Goal: Task Accomplishment & Management: Complete application form

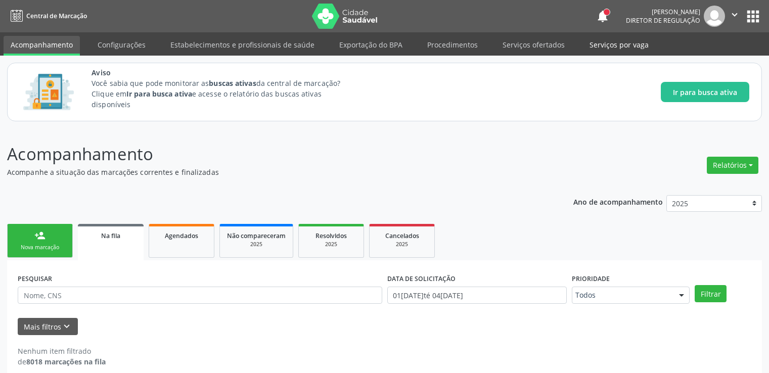
scroll to position [11, 0]
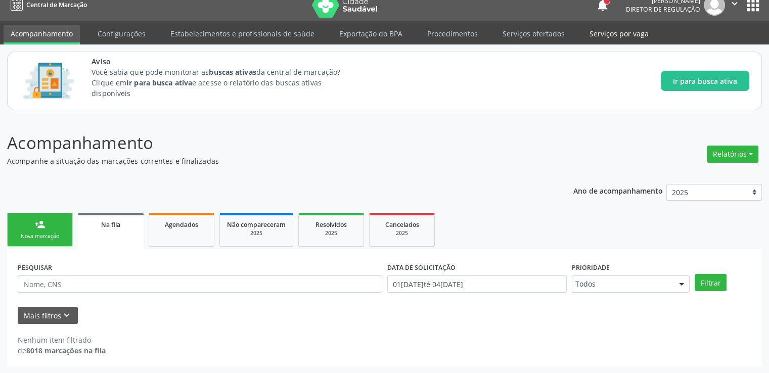
click at [599, 33] on link "Serviços por vaga" at bounding box center [618, 34] width 73 height 18
click at [513, 37] on link "Serviços ofertados" at bounding box center [533, 34] width 76 height 18
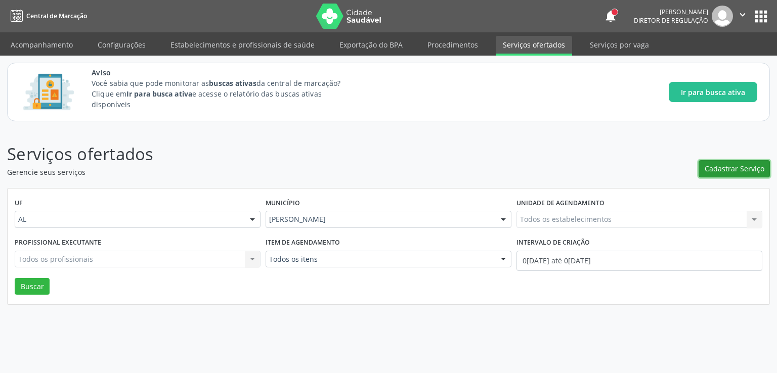
click at [744, 171] on span "Cadastrar Serviço" at bounding box center [734, 168] width 60 height 11
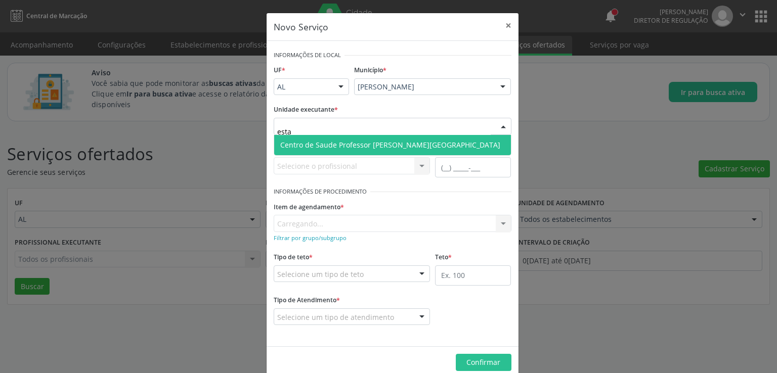
type input "estac"
click at [339, 148] on span "Centro de Saude Professor [PERSON_NAME][GEOGRAPHIC_DATA]" at bounding box center [390, 145] width 220 height 10
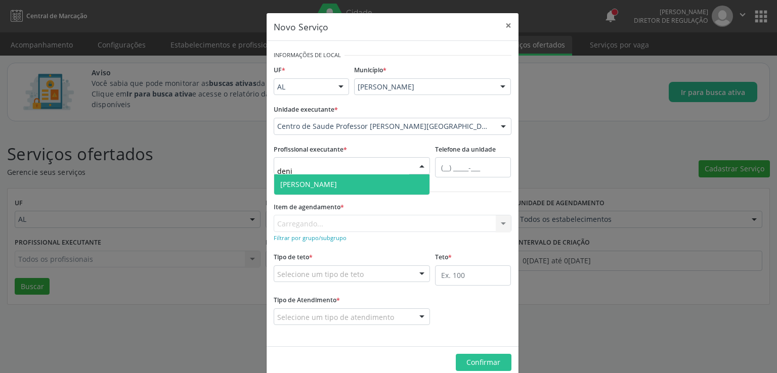
type input "denis"
click at [320, 182] on span "[PERSON_NAME]" at bounding box center [308, 184] width 57 height 10
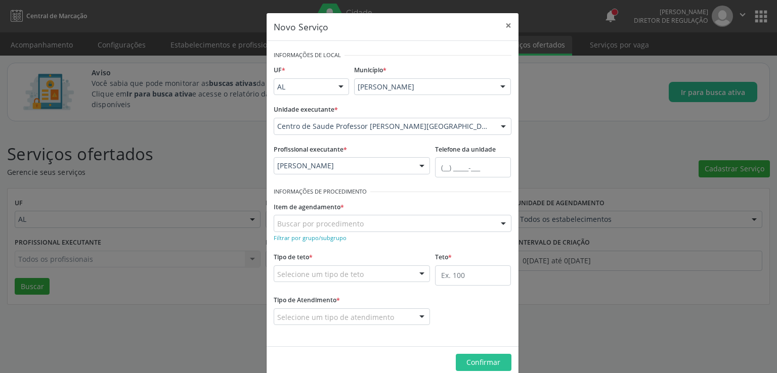
click at [319, 253] on div "Tipo de teto * Selecione um tipo de teto Teto financeiro Teto físico Nenhum res…" at bounding box center [352, 266] width 157 height 32
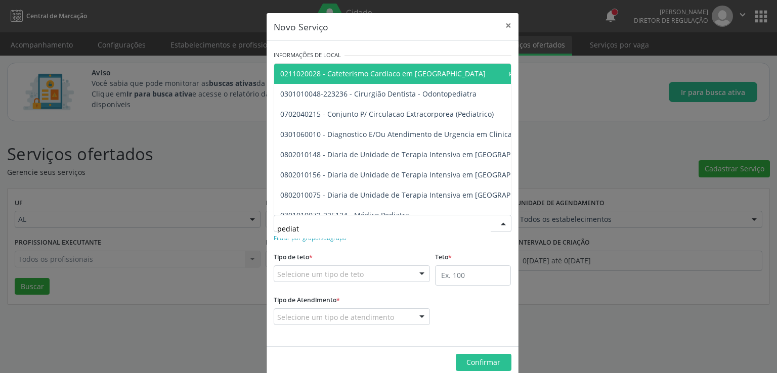
type input "pediatr"
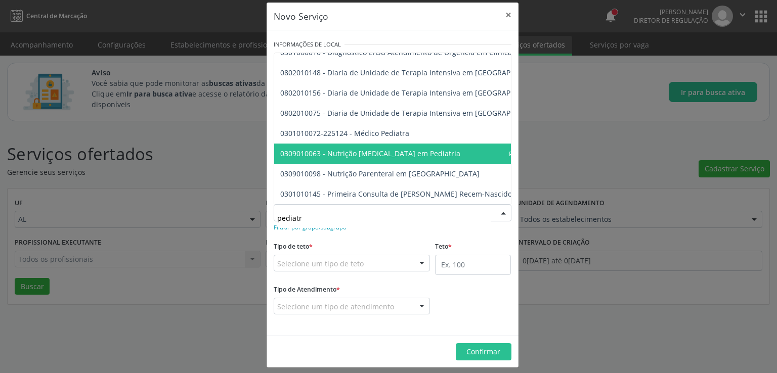
scroll to position [17, 0]
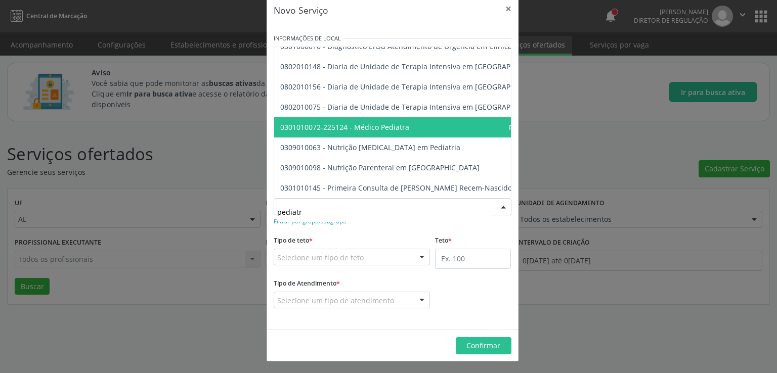
click at [415, 117] on span "0301010072-225124 - Médico Pediatra" at bounding box center [424, 127] width 301 height 20
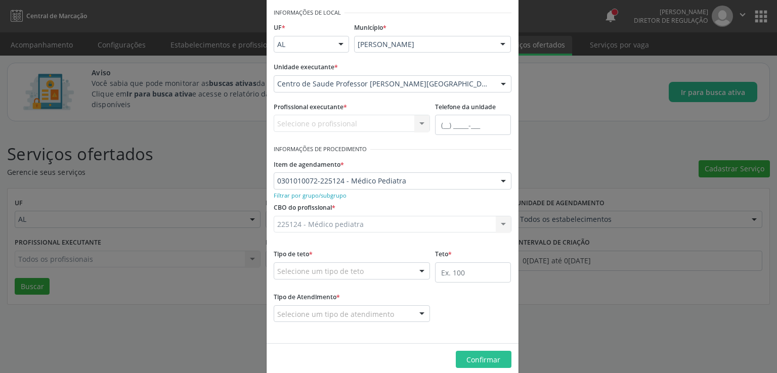
scroll to position [57, 0]
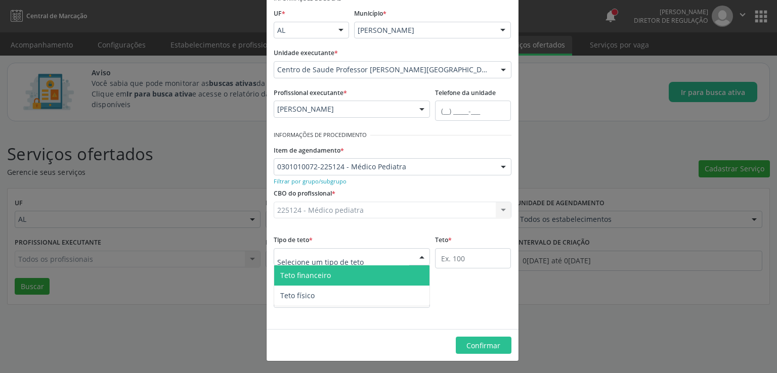
click at [386, 258] on div at bounding box center [352, 256] width 157 height 17
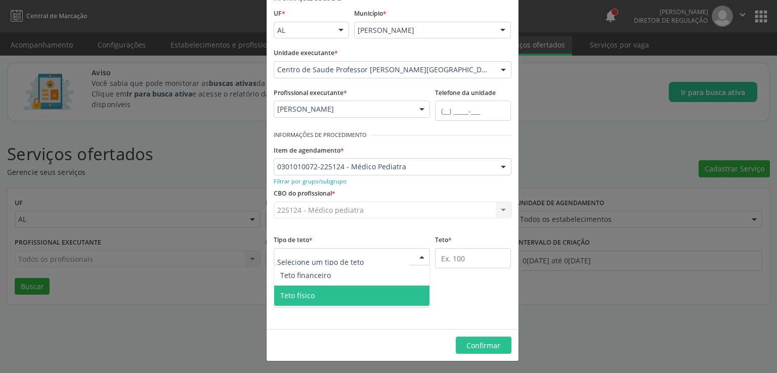
click at [299, 294] on span "Teto físico" at bounding box center [297, 296] width 34 height 10
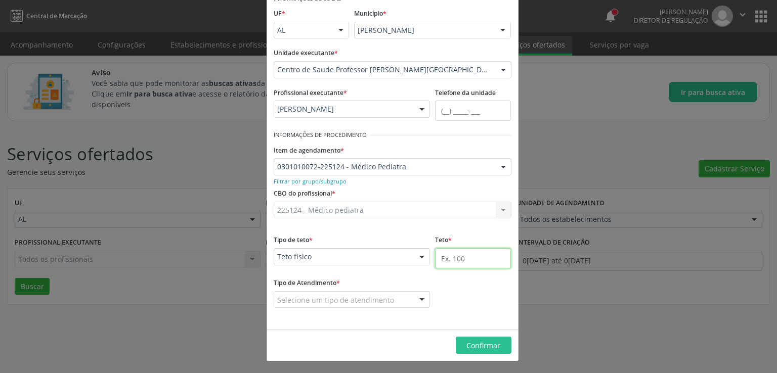
click at [459, 260] on input "text" at bounding box center [473, 258] width 76 height 20
click at [394, 301] on div "Selecione um tipo de atendimento" at bounding box center [352, 299] width 157 height 17
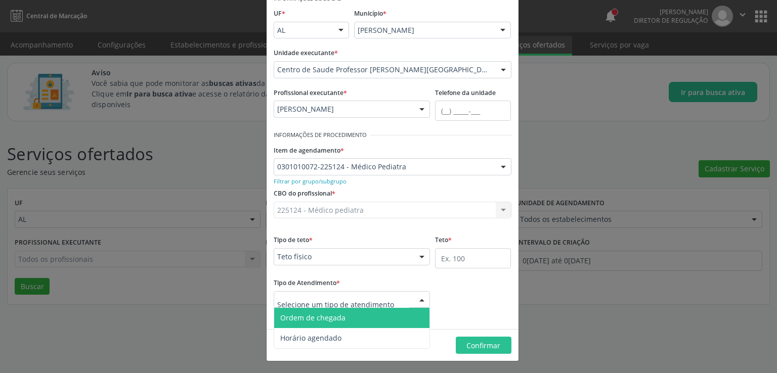
click at [391, 319] on span "Ordem de chegada" at bounding box center [352, 318] width 156 height 20
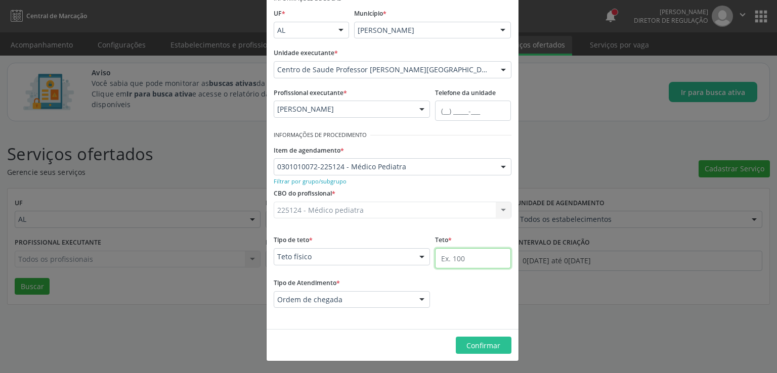
click at [473, 261] on input "text" at bounding box center [473, 258] width 76 height 20
type input "100"
click at [478, 343] on span "Confirmar" at bounding box center [483, 346] width 34 height 10
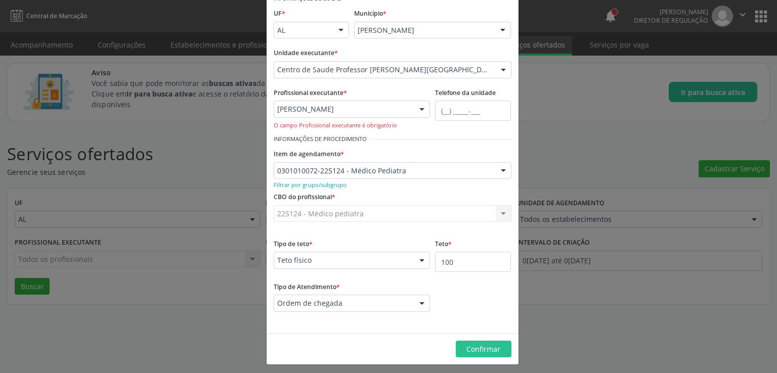
click at [415, 106] on div at bounding box center [421, 109] width 15 height 17
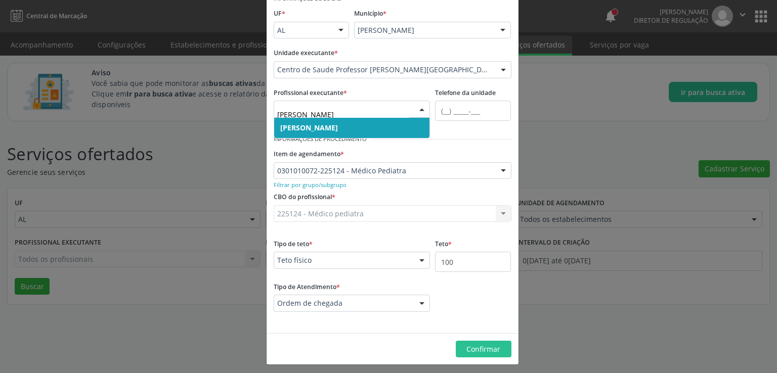
click at [350, 136] on span "[PERSON_NAME]" at bounding box center [352, 128] width 156 height 20
type input "denise"
click at [348, 123] on span "[PERSON_NAME]" at bounding box center [352, 128] width 156 height 20
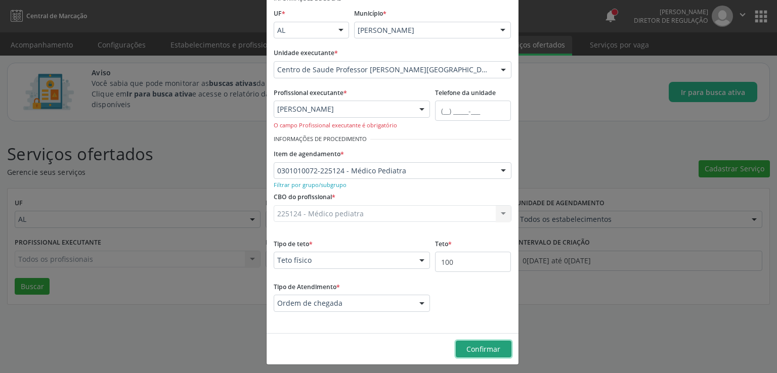
click at [468, 346] on span "Confirmar" at bounding box center [483, 349] width 34 height 10
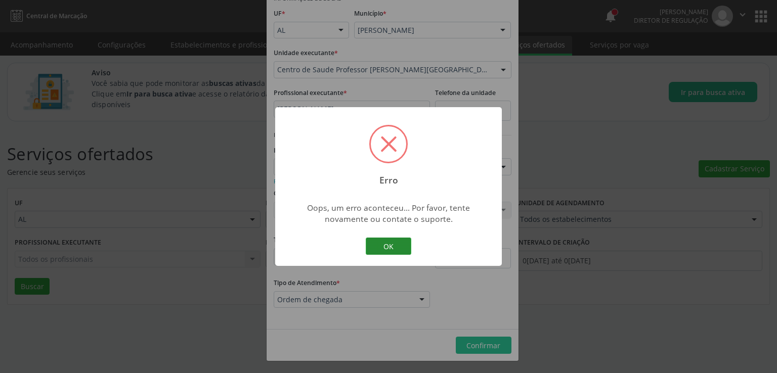
click at [388, 242] on button "OK" at bounding box center [389, 246] width 46 height 17
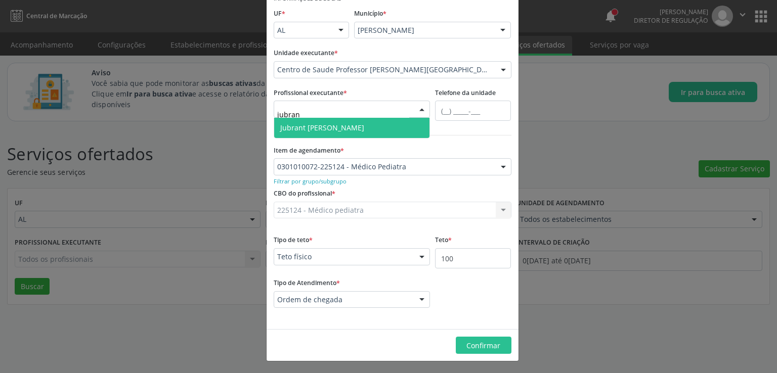
type input "jubrant"
click at [374, 119] on span "Jubrant [PERSON_NAME]" at bounding box center [352, 128] width 156 height 20
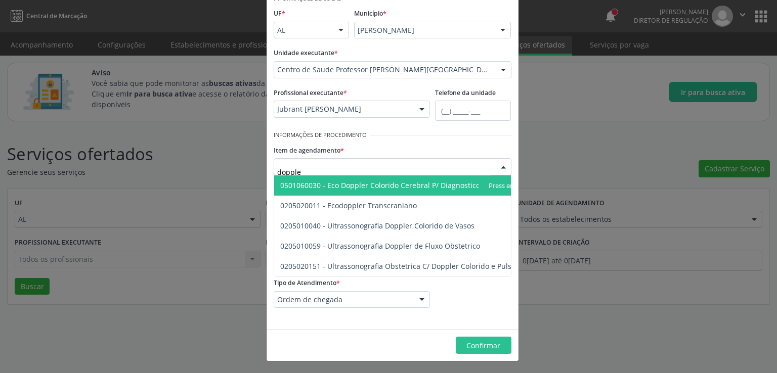
type input "doppler"
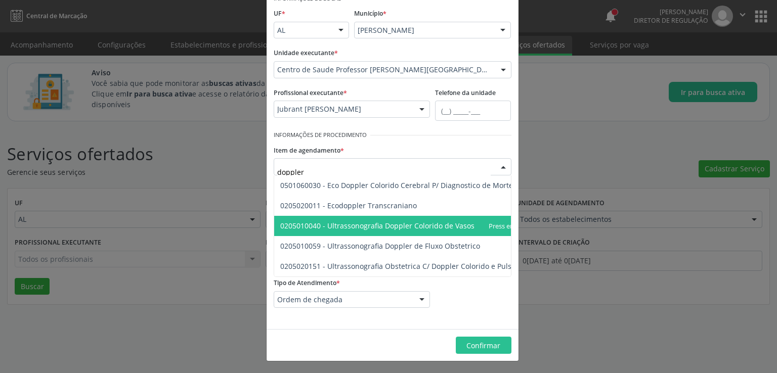
click at [389, 223] on span "0205010040 - Ultrassonografia Doppler Colorido de Vasos" at bounding box center [377, 226] width 194 height 10
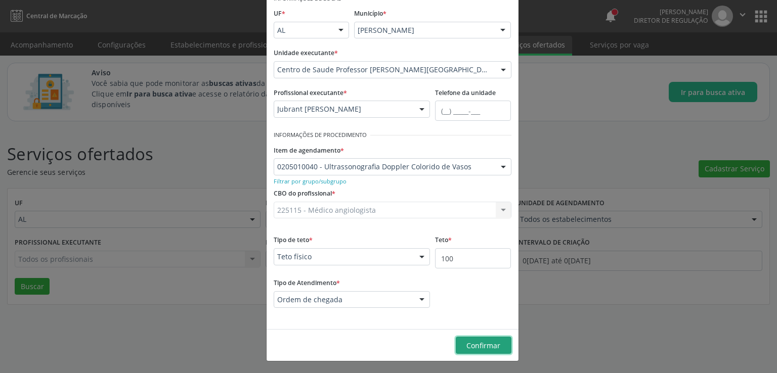
click at [481, 346] on span "Confirmar" at bounding box center [483, 346] width 34 height 10
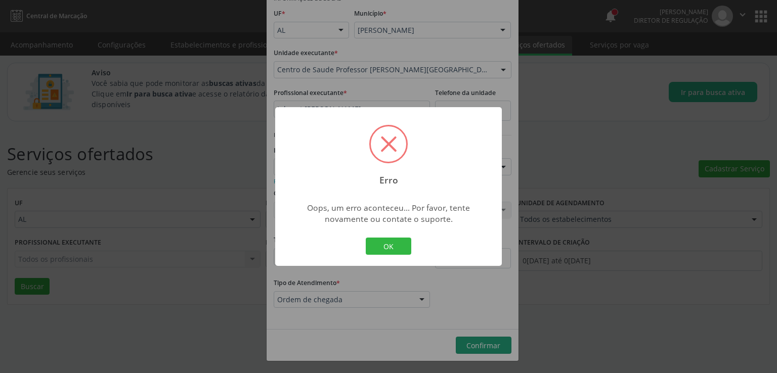
drag, startPoint x: 411, startPoint y: 185, endPoint x: 382, endPoint y: 251, distance: 72.2
click at [383, 251] on button "OK" at bounding box center [389, 246] width 46 height 17
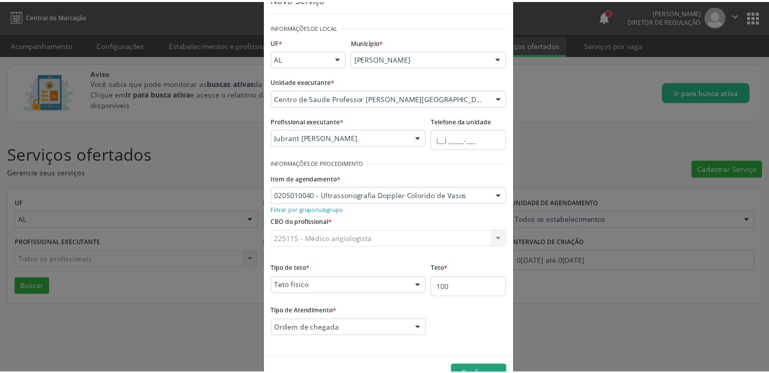
scroll to position [0, 0]
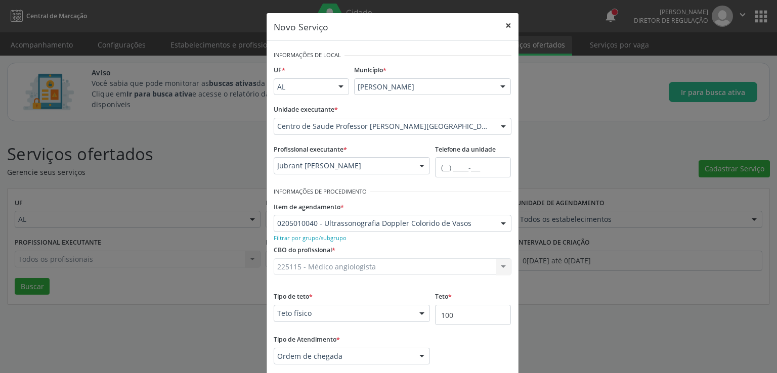
click at [509, 23] on button "×" at bounding box center [508, 25] width 20 height 25
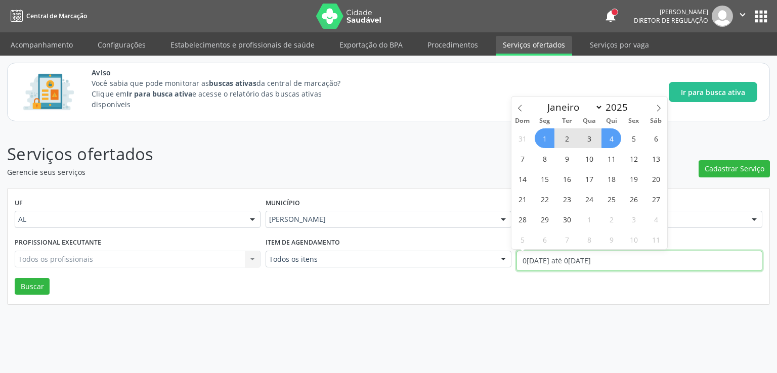
click at [574, 261] on input "[DATE] até [DATE]" at bounding box center [639, 261] width 246 height 20
click at [521, 110] on icon at bounding box center [519, 108] width 7 height 7
select select "7"
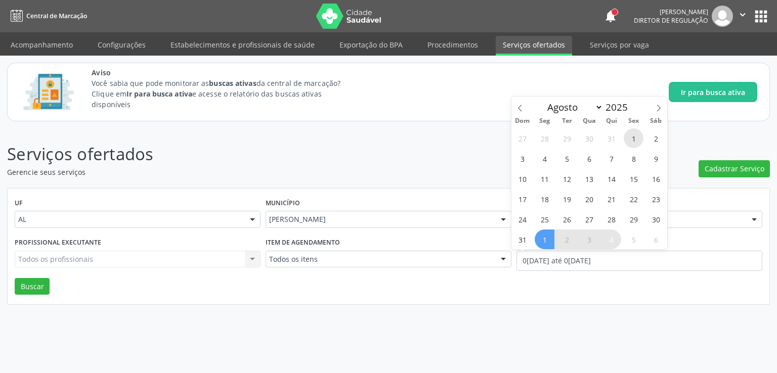
click at [635, 138] on span "1" at bounding box center [633, 138] width 20 height 20
type input "01/08/2025"
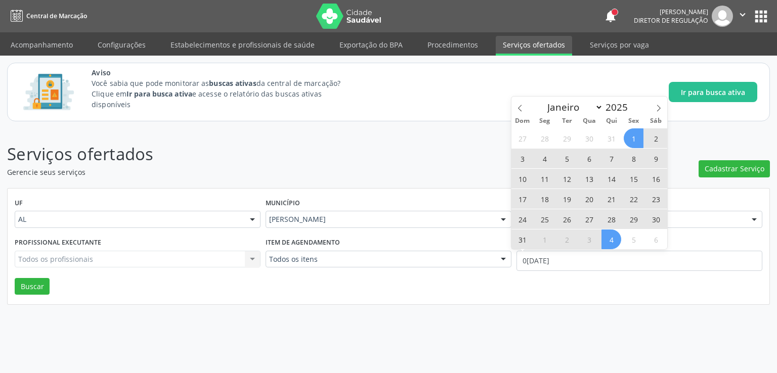
click at [610, 241] on span "4" at bounding box center [611, 240] width 20 height 20
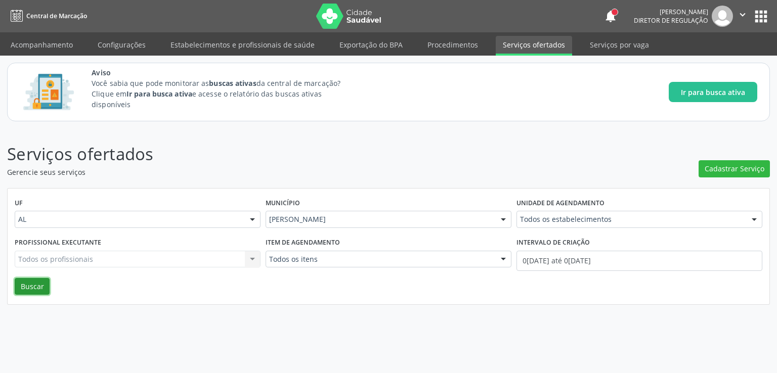
click at [37, 285] on button "Buscar" at bounding box center [32, 286] width 35 height 17
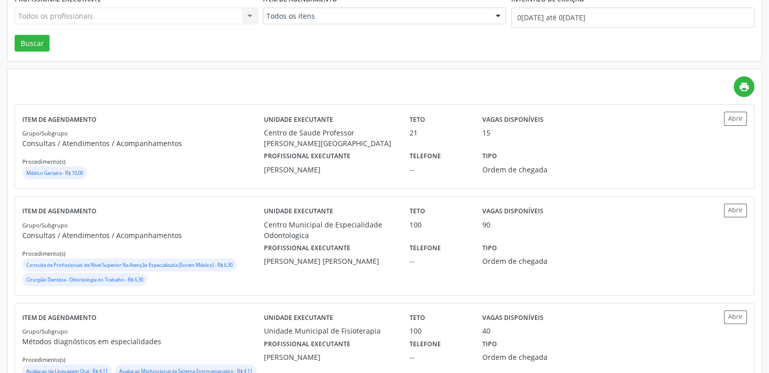
scroll to position [152, 0]
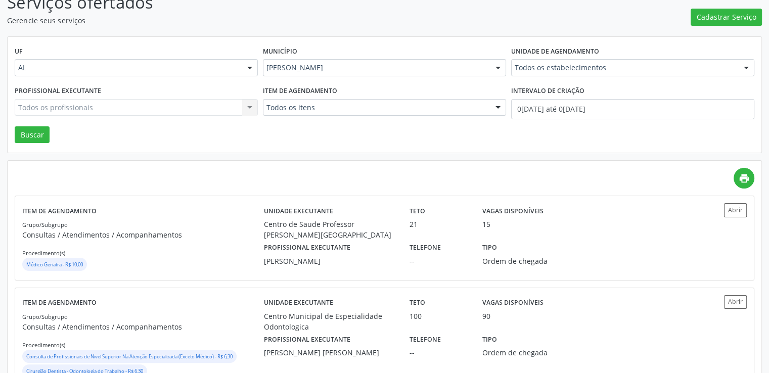
click at [75, 108] on div "Todos os profissionais Todos os profissionais Nenhum resultado encontrado para:…" at bounding box center [136, 107] width 243 height 17
click at [123, 104] on div "Todos os profissionais Todos os profissionais Nenhum resultado encontrado para:…" at bounding box center [136, 107] width 243 height 17
click at [119, 107] on div "Todos os profissionais Todos os profissionais Nenhum resultado encontrado para:…" at bounding box center [136, 107] width 243 height 17
click at [34, 108] on div "Todos os profissionais Todos os profissionais Nenhum resultado encontrado para:…" at bounding box center [136, 107] width 243 height 17
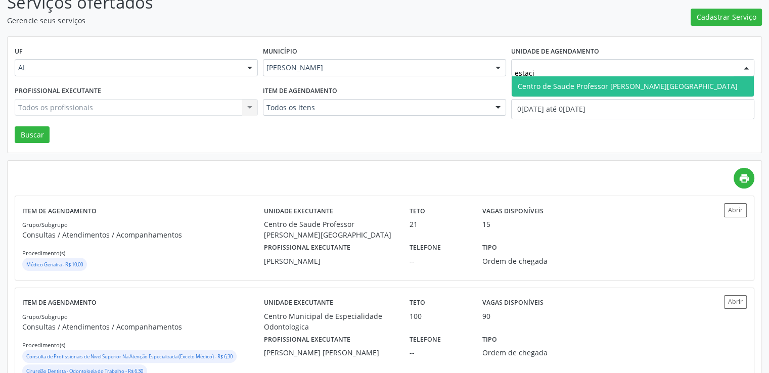
type input "estacio"
click at [569, 87] on span "Centro de Saude Professor [PERSON_NAME][GEOGRAPHIC_DATA]" at bounding box center [628, 86] width 220 height 10
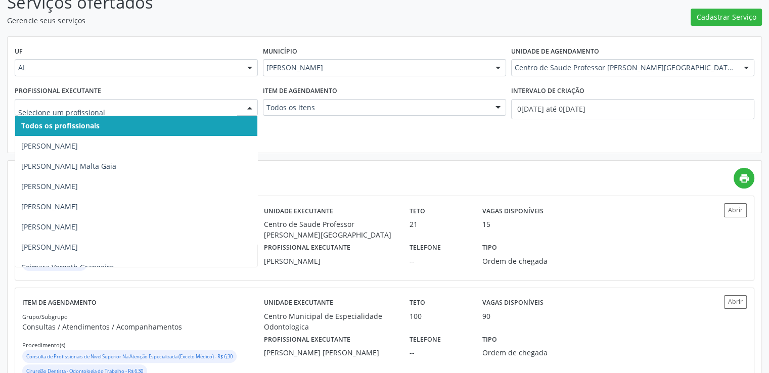
type input "s"
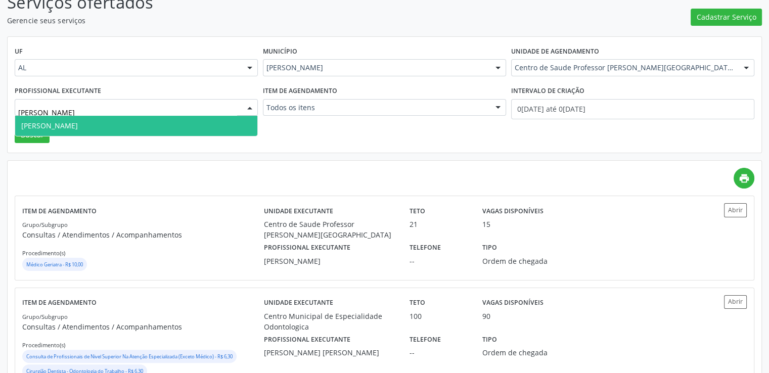
type input "denise"
click at [74, 121] on span "[PERSON_NAME]" at bounding box center [49, 126] width 57 height 10
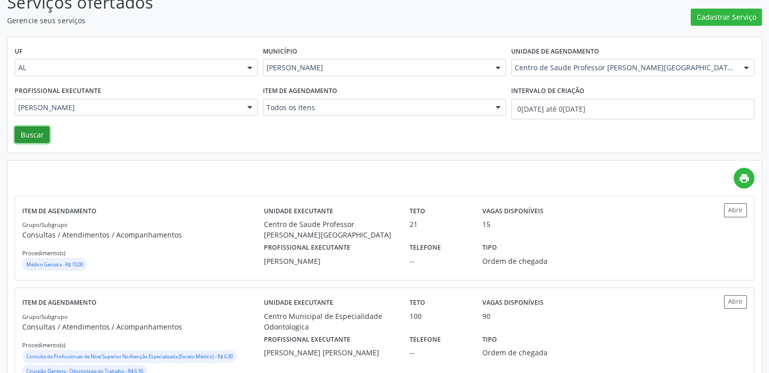
click at [24, 138] on button "Buscar" at bounding box center [32, 134] width 35 height 17
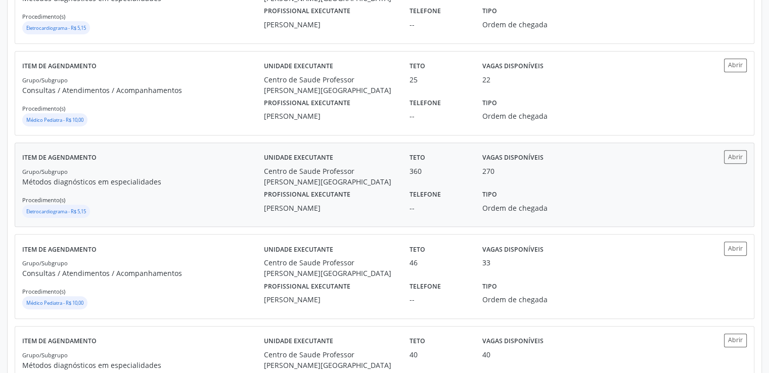
scroll to position [445, 0]
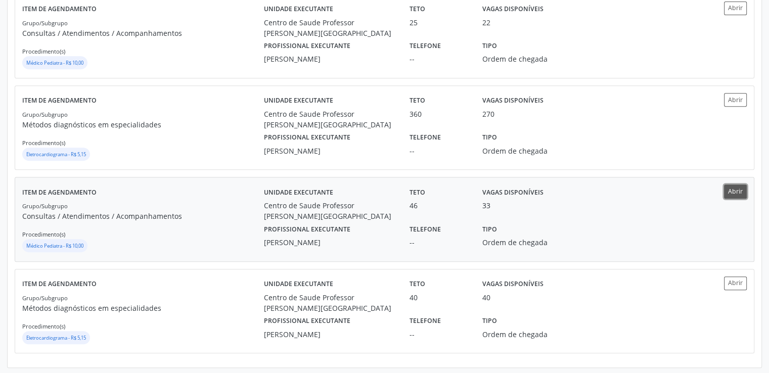
click at [731, 190] on button "Abrir" at bounding box center [735, 192] width 23 height 14
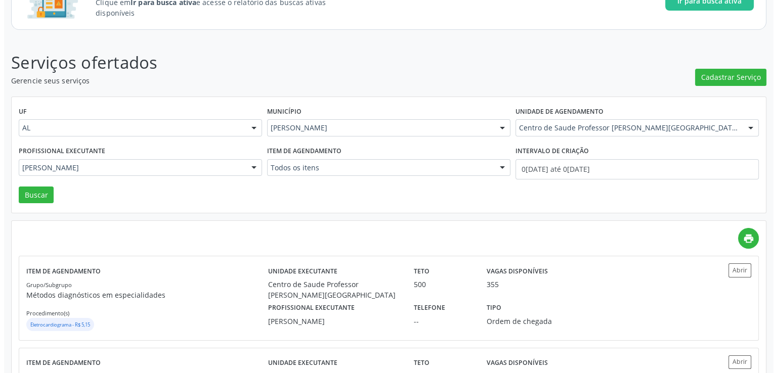
scroll to position [0, 0]
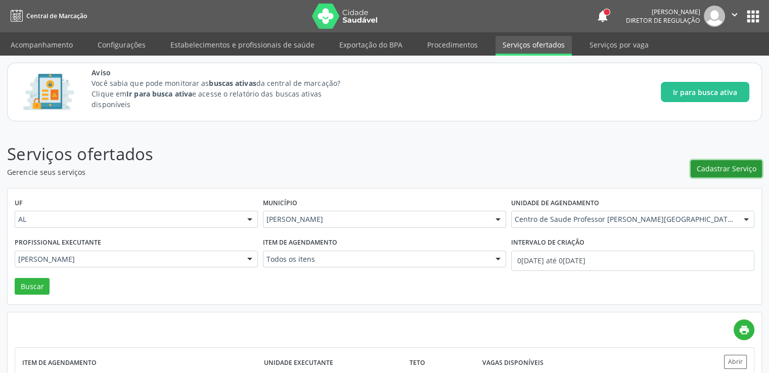
click at [713, 170] on span "Cadastrar Serviço" at bounding box center [727, 168] width 60 height 11
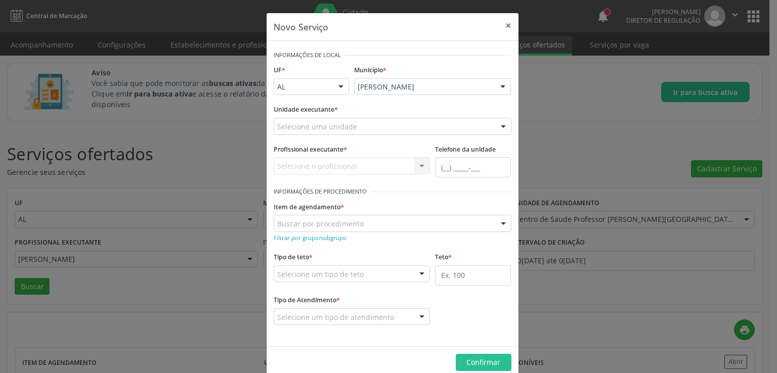
click at [353, 126] on div "Selecione uma unidade" at bounding box center [393, 126] width 238 height 17
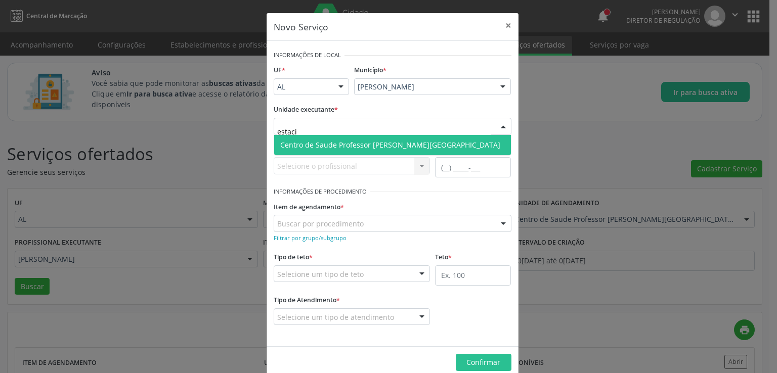
type input "estacio"
click at [362, 144] on span "Centro de Saude Professor [PERSON_NAME][GEOGRAPHIC_DATA]" at bounding box center [390, 145] width 220 height 10
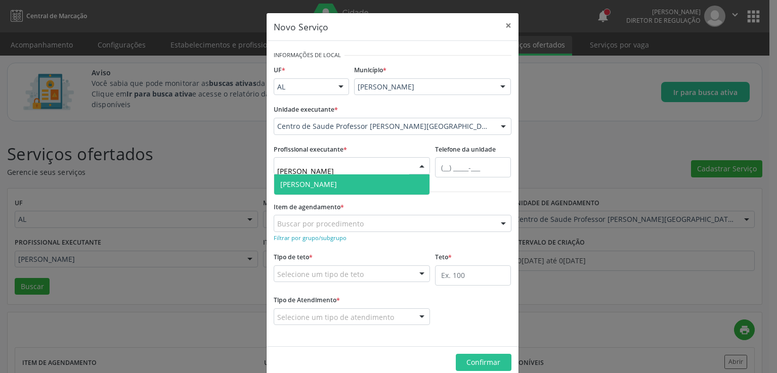
type input "denise"
click at [342, 181] on span "[PERSON_NAME]" at bounding box center [352, 184] width 156 height 20
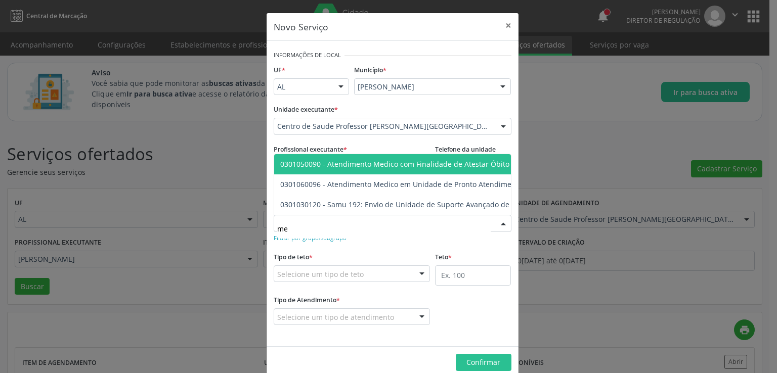
type input "m"
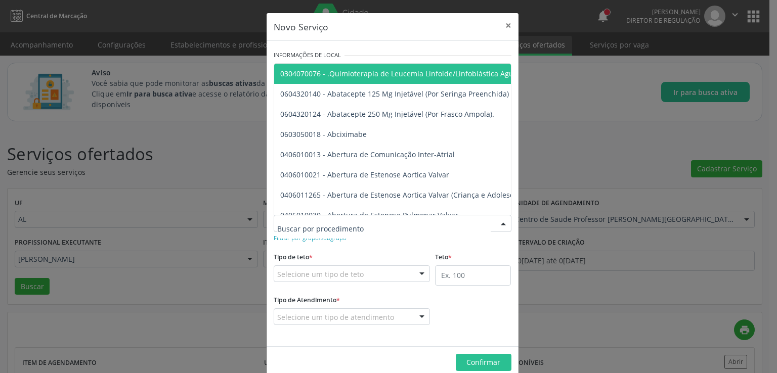
click at [388, 252] on div "Tipo de teto * Selecione um tipo de teto Teto financeiro Teto físico Nenhum res…" at bounding box center [352, 266] width 157 height 32
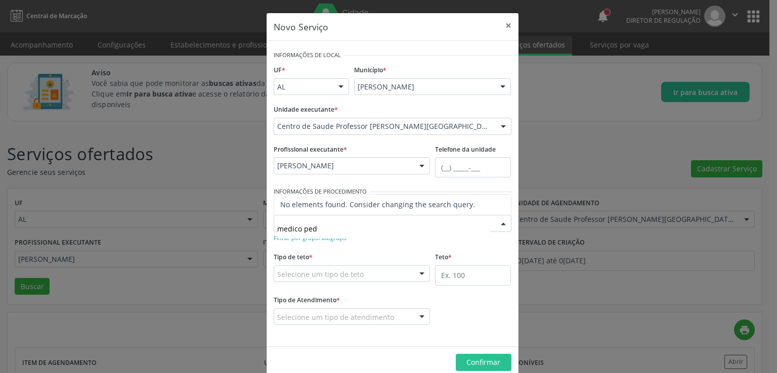
click at [348, 223] on input "medico ped" at bounding box center [383, 228] width 213 height 20
type input "m"
click at [386, 250] on div "Tipo de teto * Selecione um tipo de teto Teto financeiro Teto físico Nenhum res…" at bounding box center [352, 266] width 157 height 32
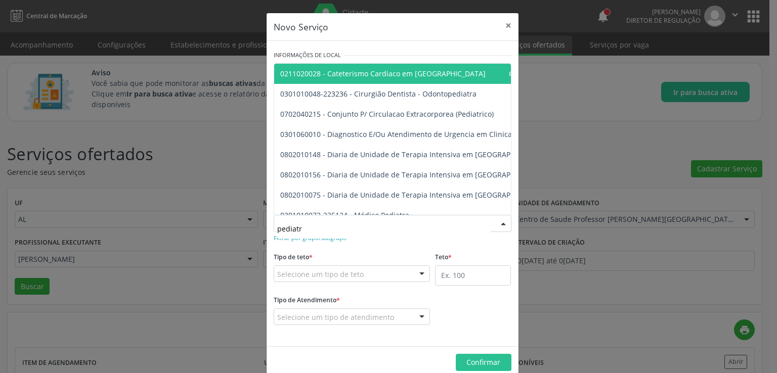
type input "pediatra"
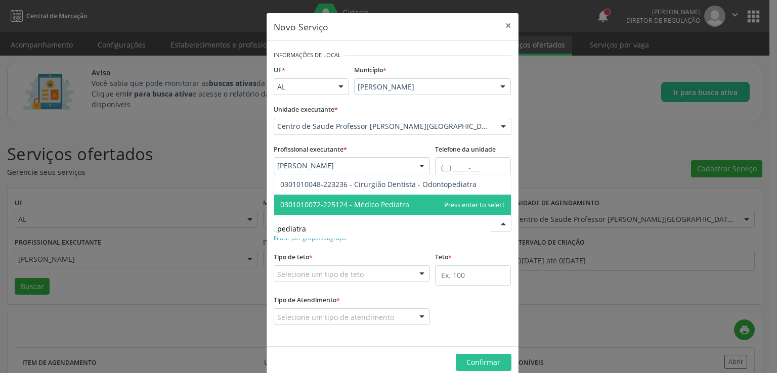
click at [396, 198] on span "0301010072-225124 - Médico Pediatra" at bounding box center [392, 205] width 237 height 20
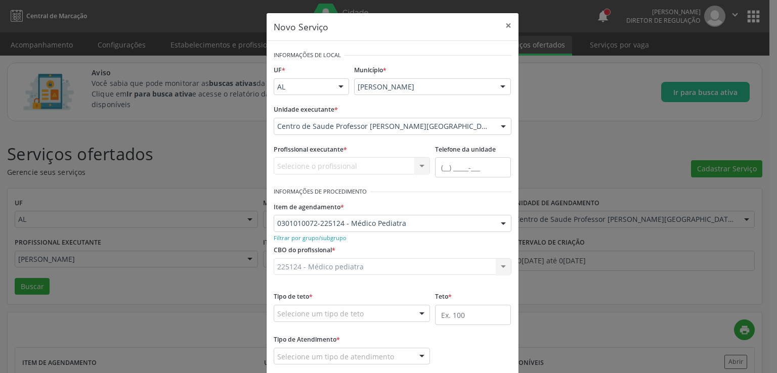
click at [377, 261] on div "225124 - Médico pediatra 225124 - Médico pediatra Nenhum resultado encontrado p…" at bounding box center [393, 266] width 238 height 17
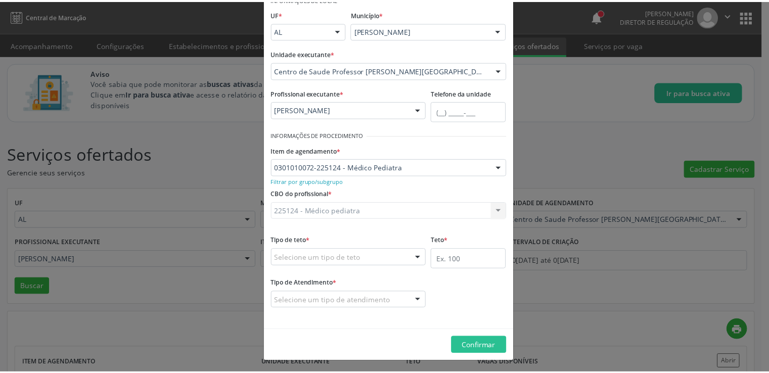
scroll to position [57, 0]
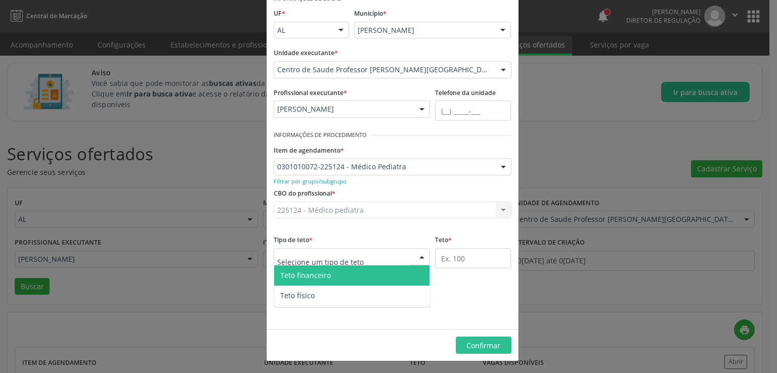
click at [360, 255] on div at bounding box center [352, 256] width 157 height 17
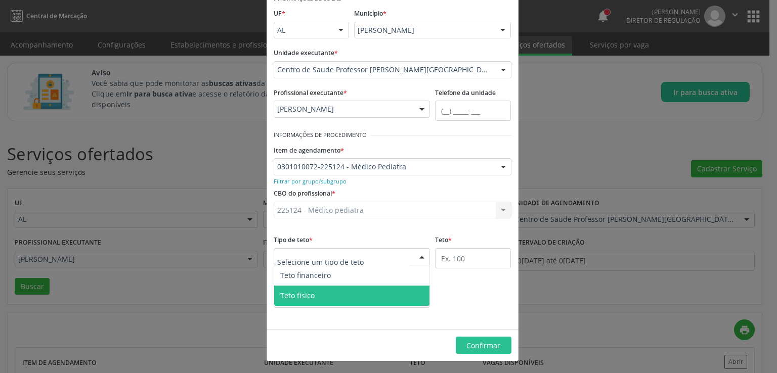
click at [313, 292] on span "Teto físico" at bounding box center [352, 296] width 156 height 20
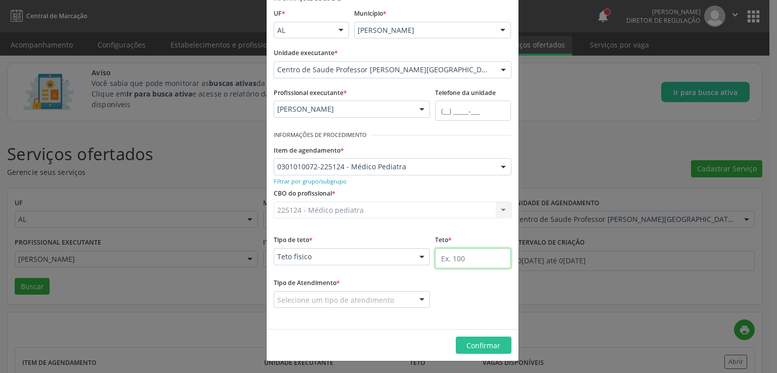
click at [467, 254] on input "text" at bounding box center [473, 258] width 76 height 20
type input "100"
click at [459, 287] on div "Tipo de Atendimento * Selecione um tipo de atendimento Ordem de chegada Horário…" at bounding box center [392, 299] width 243 height 47
click at [422, 300] on div at bounding box center [421, 300] width 15 height 17
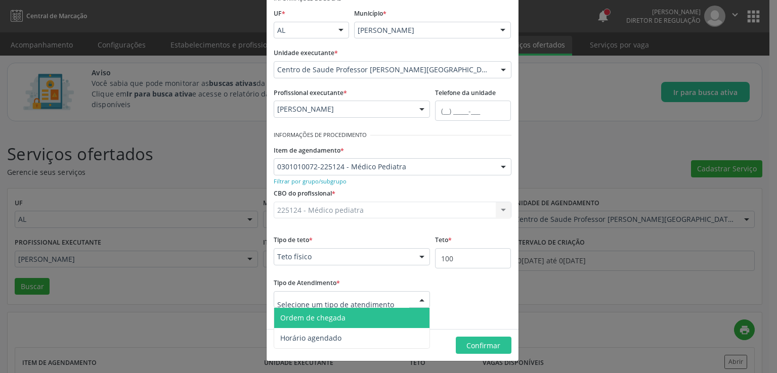
click at [348, 322] on span "Ordem de chegada" at bounding box center [352, 318] width 156 height 20
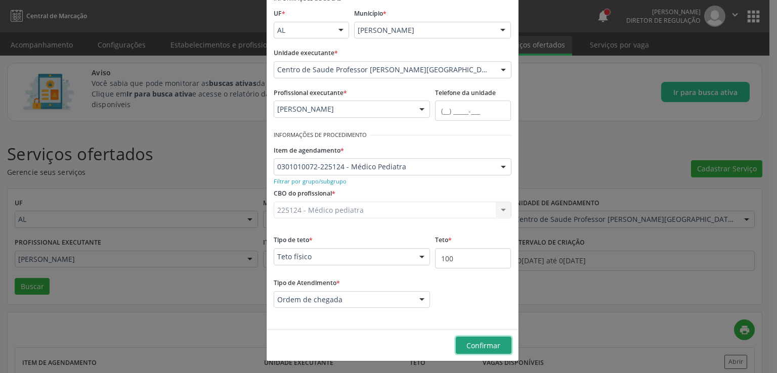
click at [471, 344] on span "Confirmar" at bounding box center [483, 346] width 34 height 10
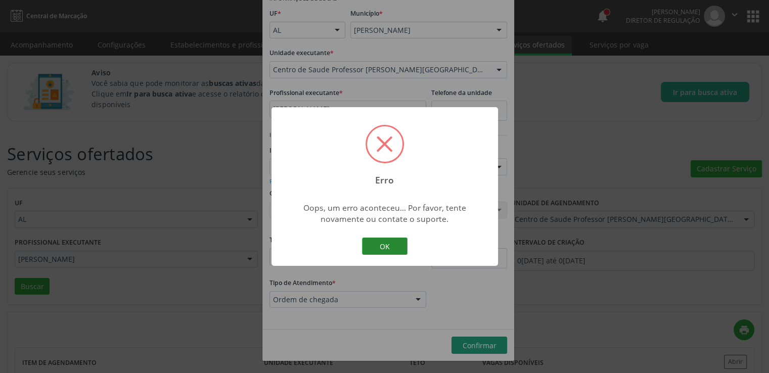
click at [367, 251] on button "OK" at bounding box center [385, 246] width 46 height 17
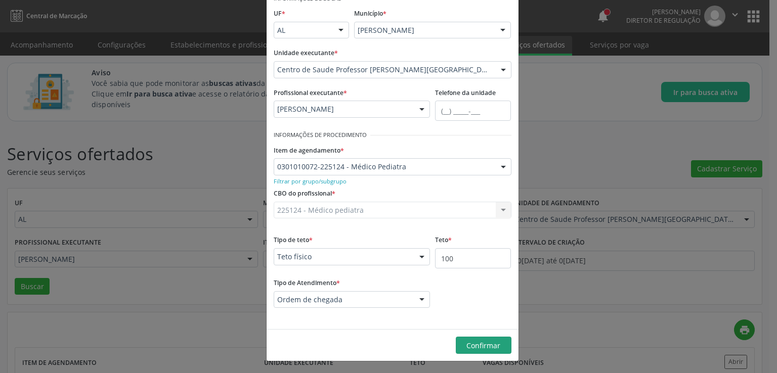
click at [583, 265] on div "Novo Serviço × Informações de Local UF * AL AL Nenhum resultado encontrado para…" at bounding box center [388, 186] width 777 height 373
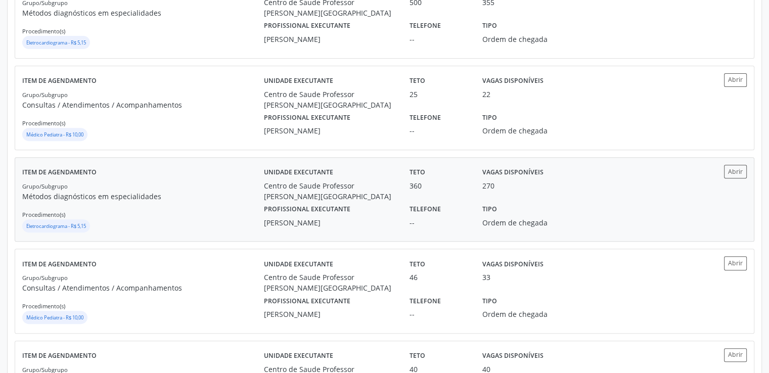
scroll to position [404, 0]
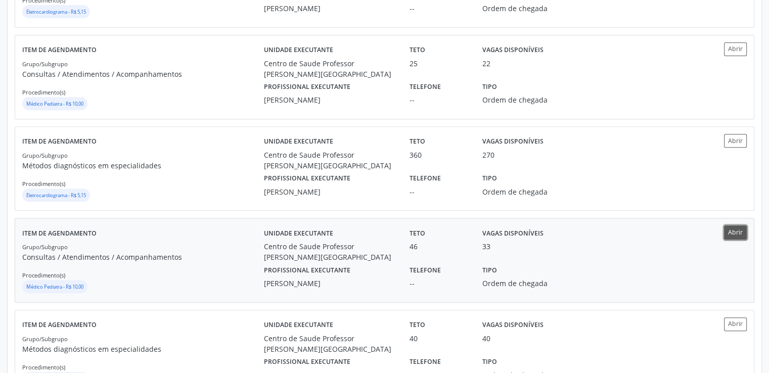
click at [743, 231] on button "Abrir" at bounding box center [735, 232] width 23 height 14
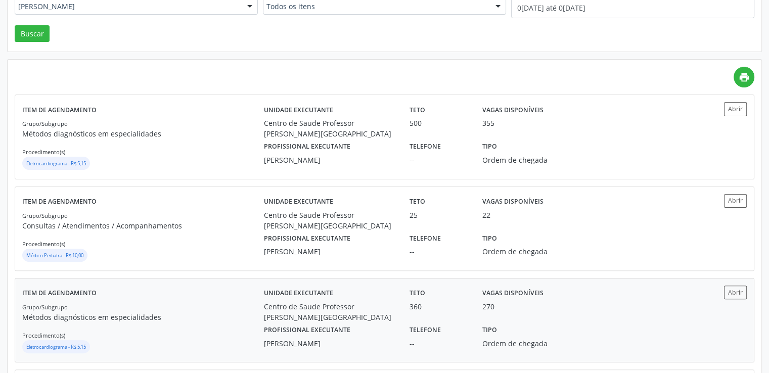
scroll to position [51, 0]
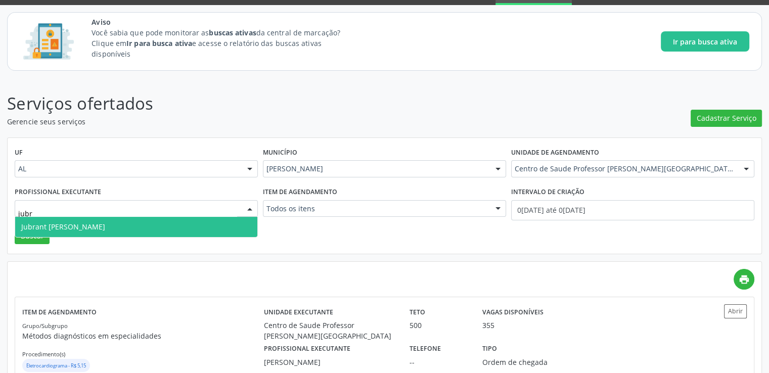
type input "jubra"
click at [106, 228] on span "Jubrant [PERSON_NAME]" at bounding box center [136, 227] width 242 height 20
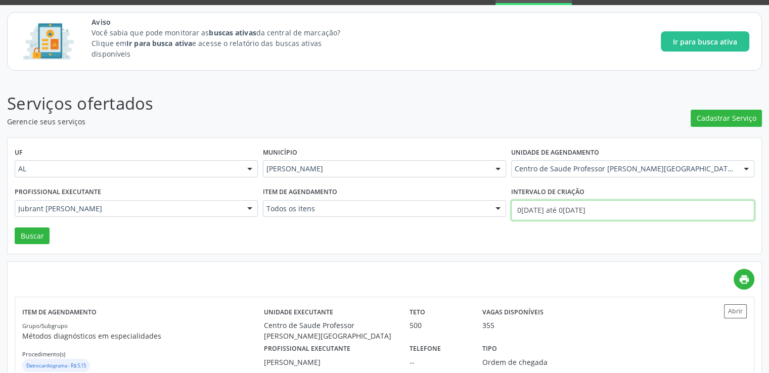
click at [576, 209] on input "01/08/2025 até 04/09/2025" at bounding box center [632, 210] width 243 height 20
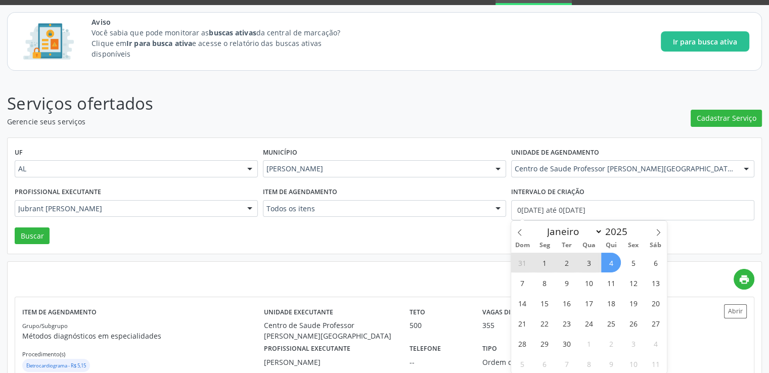
click at [696, 237] on div "UF AL AL Nenhum resultado encontrado para: " " Não há nenhuma opção para ser ex…" at bounding box center [385, 196] width 754 height 116
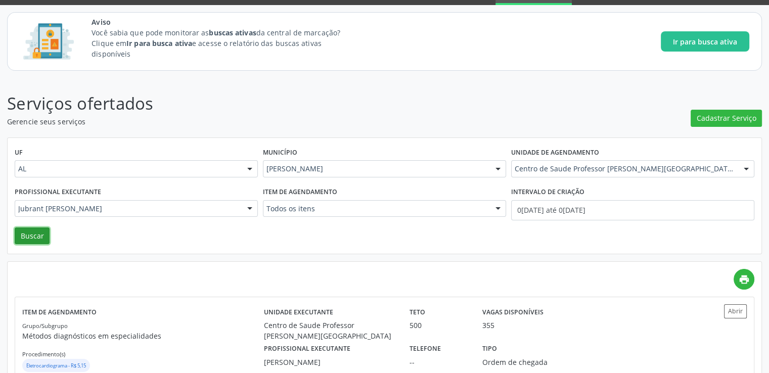
click at [27, 234] on button "Buscar" at bounding box center [32, 236] width 35 height 17
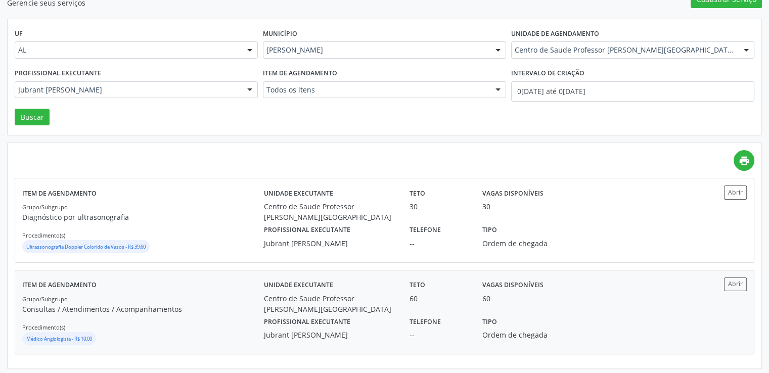
scroll to position [171, 0]
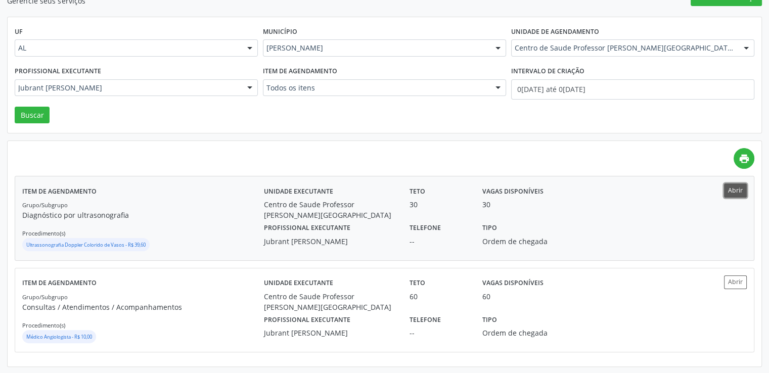
click at [733, 188] on button "Abrir" at bounding box center [735, 191] width 23 height 14
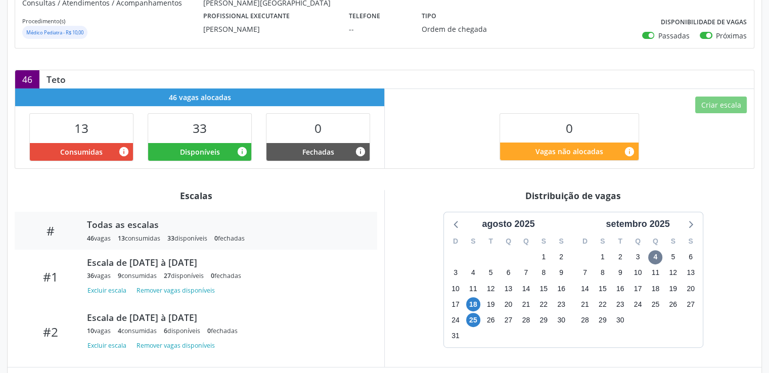
scroll to position [274, 0]
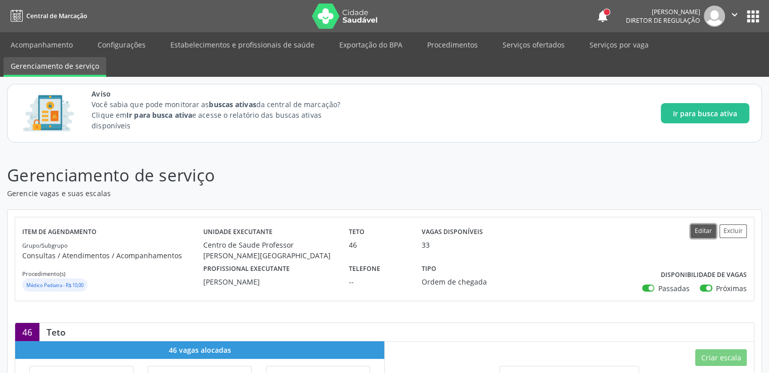
click at [704, 235] on button "Editar" at bounding box center [703, 231] width 25 height 14
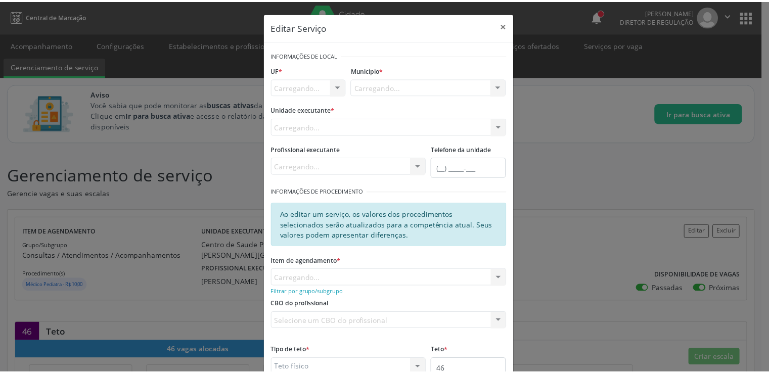
scroll to position [110, 0]
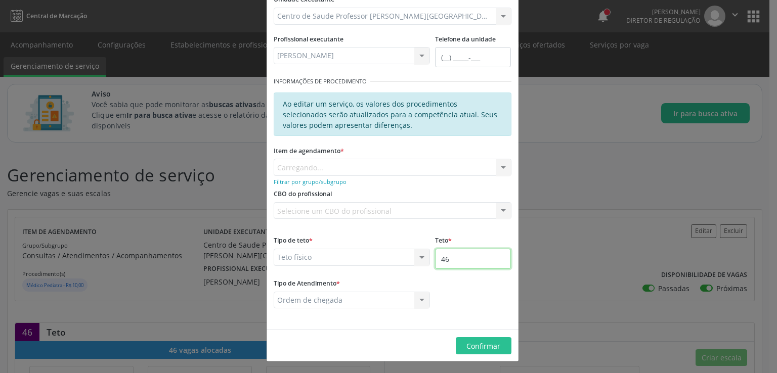
click at [479, 265] on input "46" at bounding box center [473, 259] width 76 height 20
type input "4"
type input "100"
click at [469, 346] on span "Confirmar" at bounding box center [483, 346] width 34 height 10
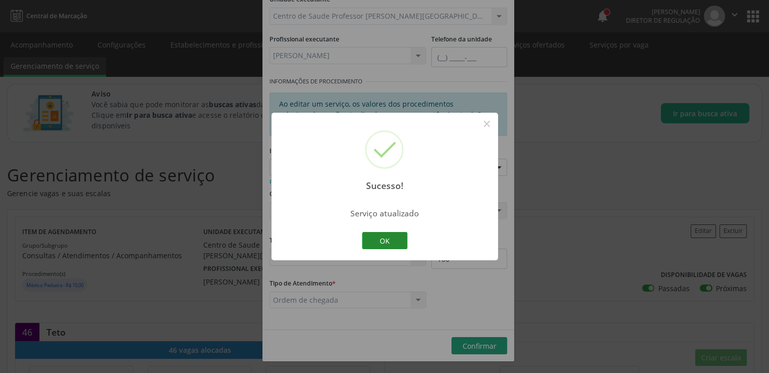
click at [397, 241] on button "OK" at bounding box center [385, 240] width 46 height 17
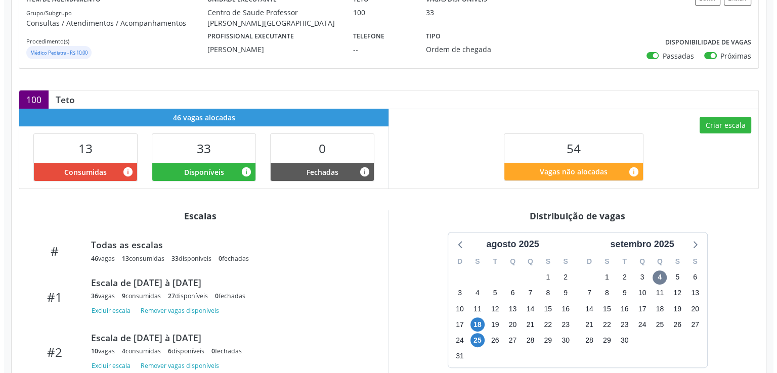
scroll to position [303, 0]
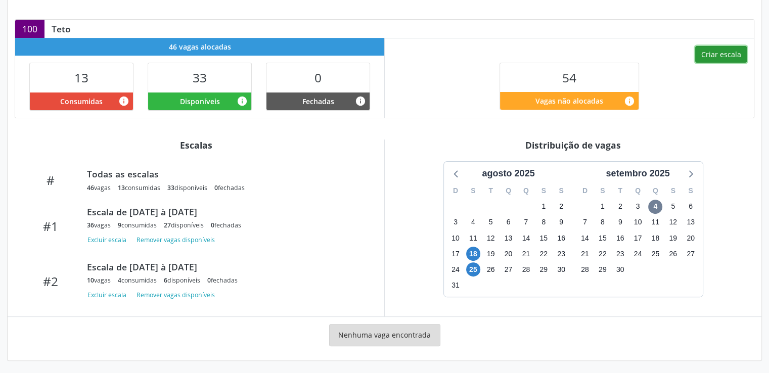
click at [715, 56] on button "Criar escala" at bounding box center [721, 54] width 52 height 17
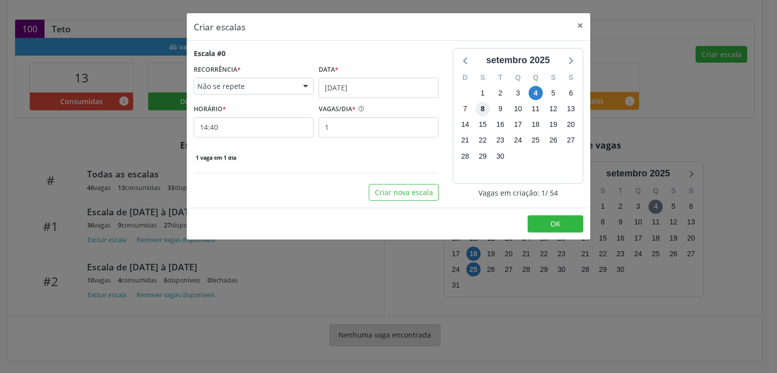
click at [480, 110] on span "8" at bounding box center [482, 109] width 14 height 14
click at [348, 84] on input "[DATE]" at bounding box center [379, 88] width 120 height 20
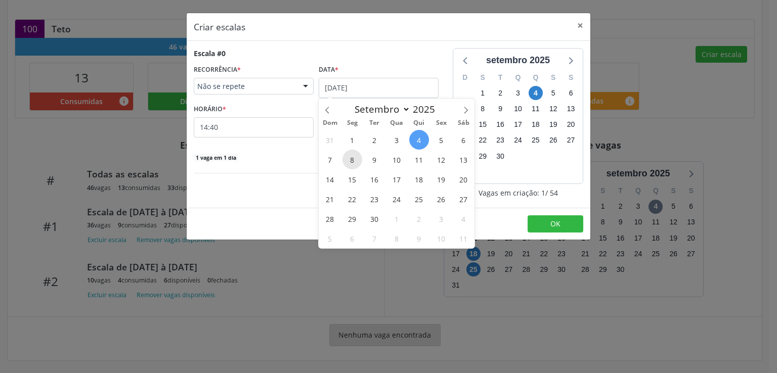
click at [353, 156] on span "8" at bounding box center [352, 160] width 20 height 20
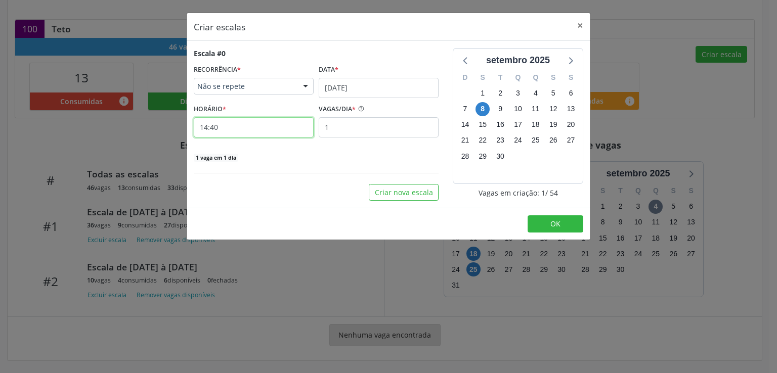
click at [269, 126] on input "14:40" at bounding box center [254, 127] width 120 height 20
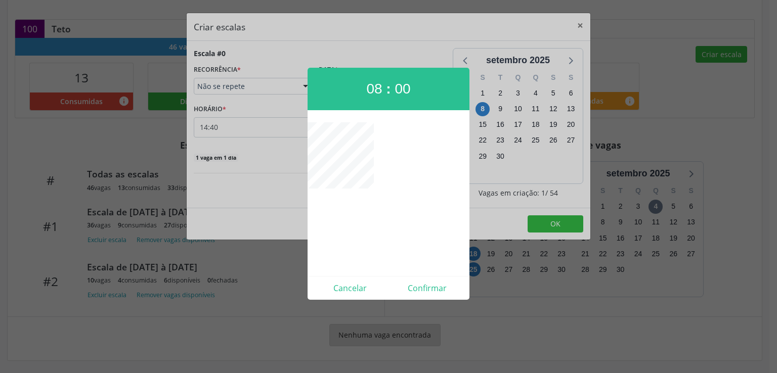
click at [427, 279] on div "Cancelar Confirmar" at bounding box center [388, 288] width 162 height 24
click at [429, 288] on button "Confirmar" at bounding box center [426, 288] width 77 height 16
type input "08:00"
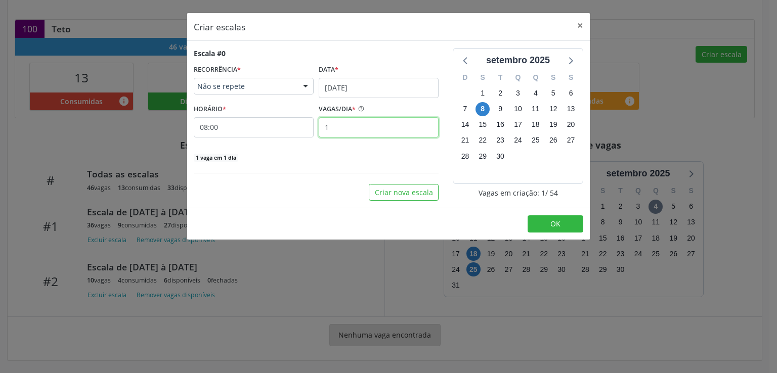
click at [341, 133] on input "1" at bounding box center [379, 127] width 120 height 20
type input "5"
click at [350, 150] on div "Escala #0 RECORRÊNCIA * Não se repete Não se repete Diário/Semanal Mensal Nenhu…" at bounding box center [316, 105] width 245 height 114
click at [411, 185] on button "Criar nova escala" at bounding box center [404, 192] width 70 height 17
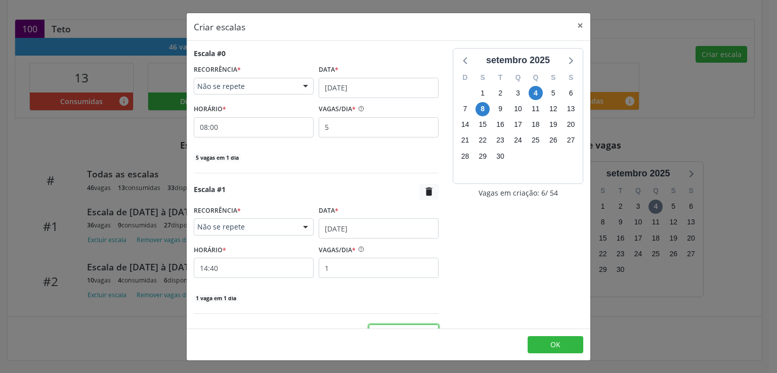
scroll to position [19, 0]
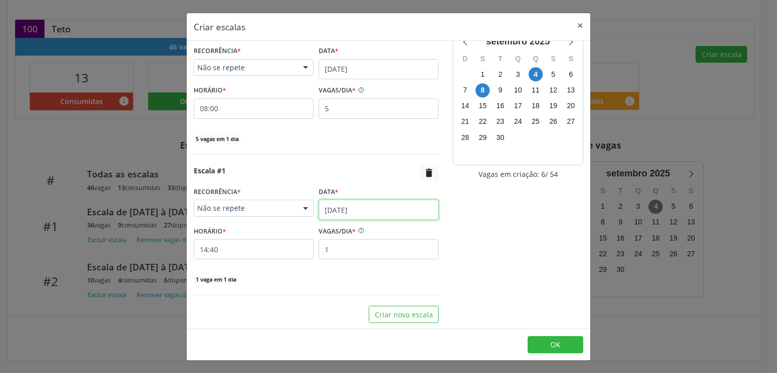
click at [337, 210] on input "[DATE]" at bounding box center [379, 210] width 120 height 20
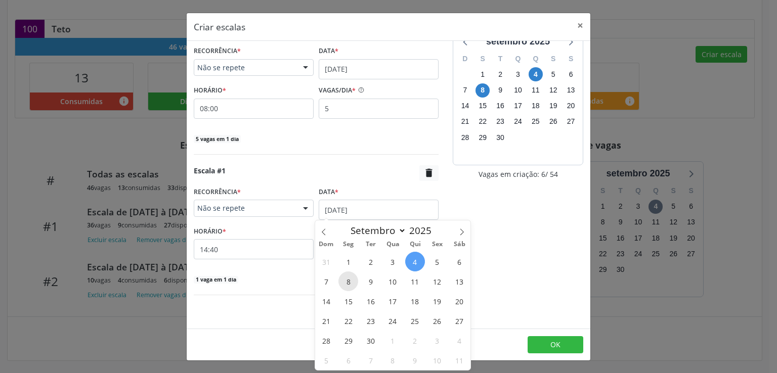
click at [348, 276] on span "8" at bounding box center [348, 282] width 20 height 20
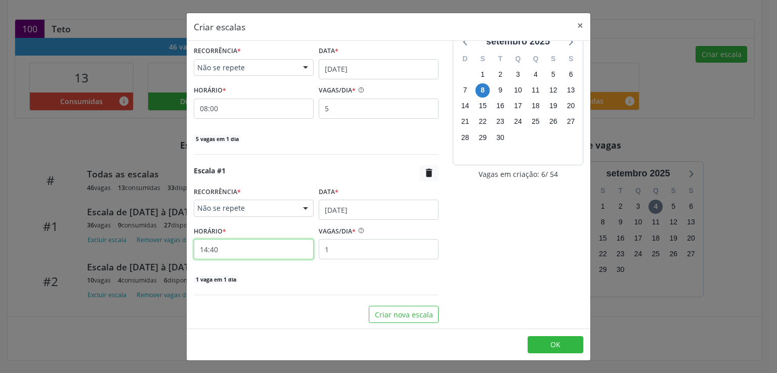
click at [278, 254] on input "14:40" at bounding box center [254, 249] width 120 height 20
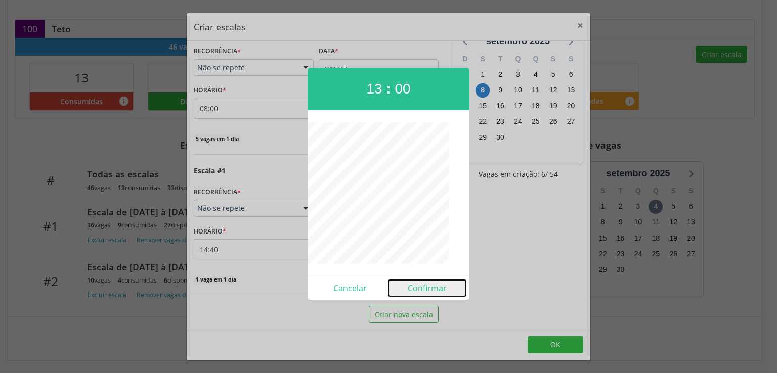
click at [427, 290] on button "Confirmar" at bounding box center [426, 288] width 77 height 16
type input "13:00"
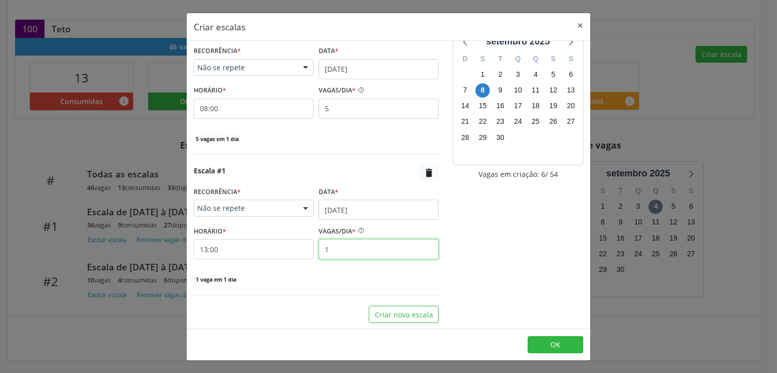
click at [379, 248] on input "1" at bounding box center [379, 249] width 120 height 20
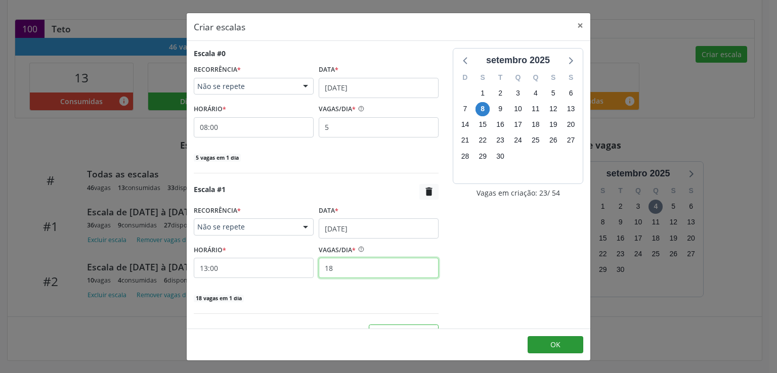
type input "18"
click at [551, 346] on span "OK" at bounding box center [555, 345] width 10 height 10
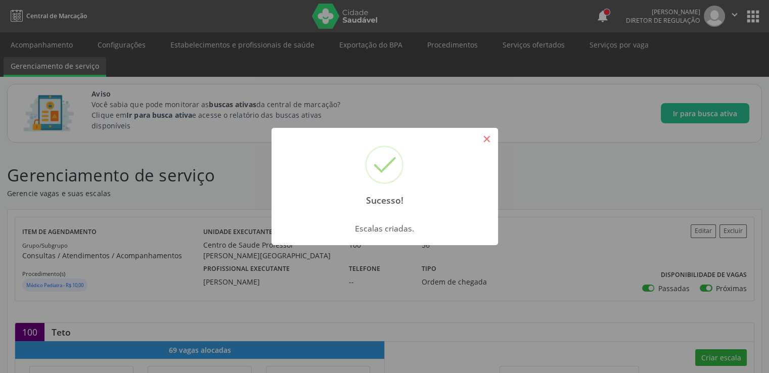
click at [487, 136] on button "×" at bounding box center [486, 138] width 17 height 17
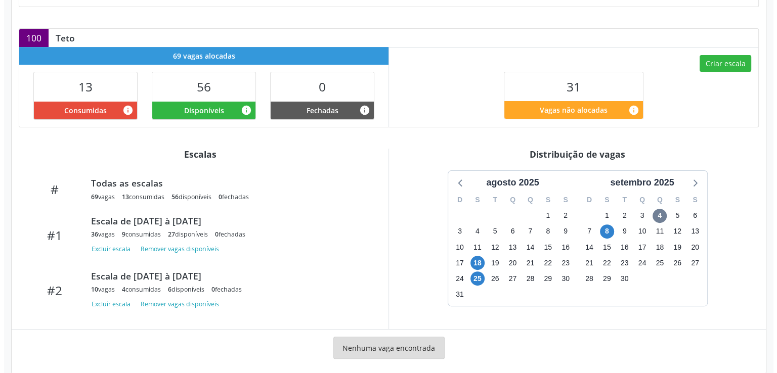
scroll to position [307, 0]
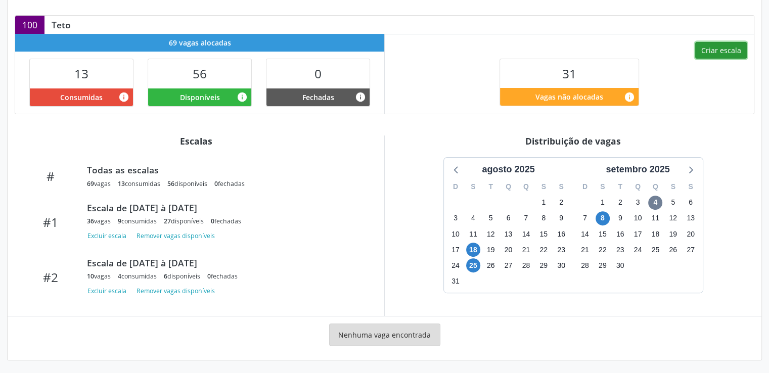
click at [712, 46] on button "Criar escala" at bounding box center [721, 50] width 52 height 17
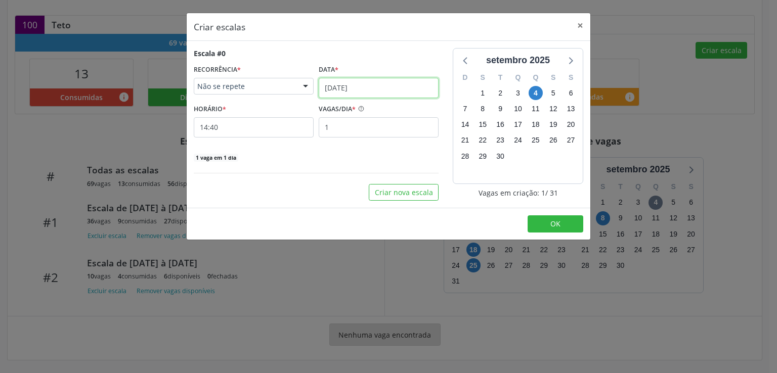
click at [323, 88] on input "[DATE]" at bounding box center [379, 88] width 120 height 20
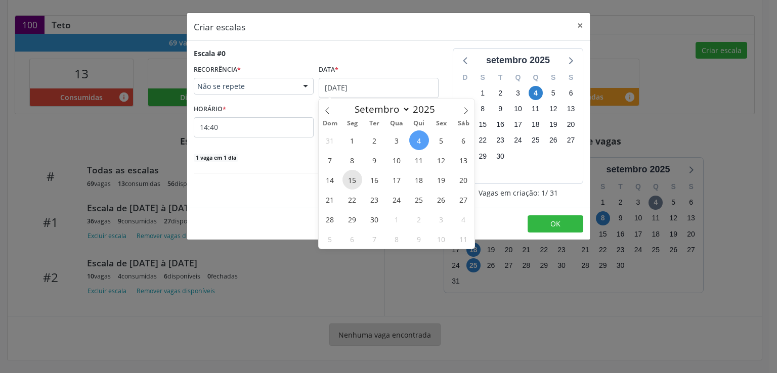
click at [350, 176] on span "15" at bounding box center [352, 180] width 20 height 20
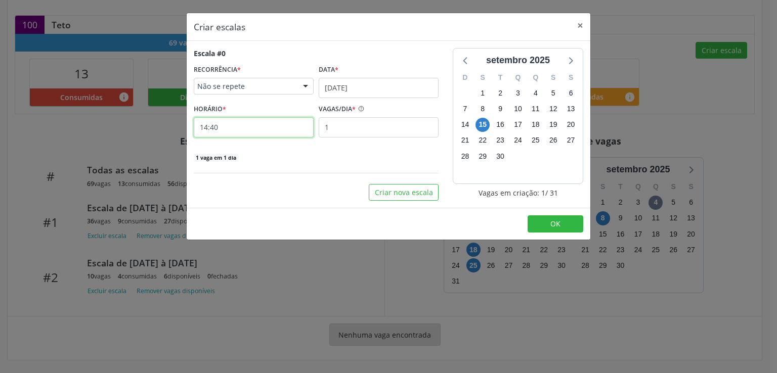
click at [240, 127] on input "14:40" at bounding box center [254, 127] width 120 height 20
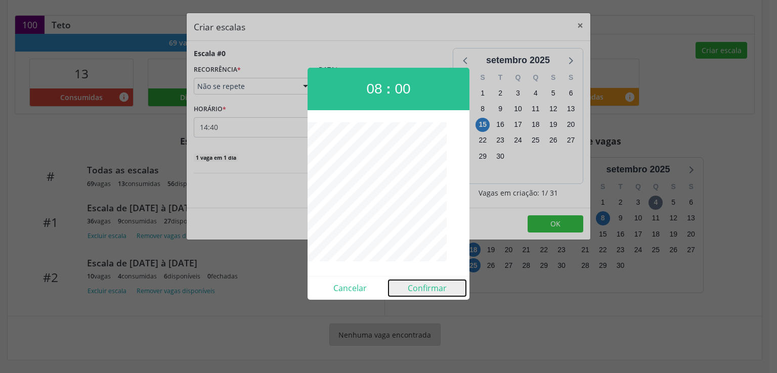
click at [437, 295] on button "Confirmar" at bounding box center [426, 288] width 77 height 16
type input "08:00"
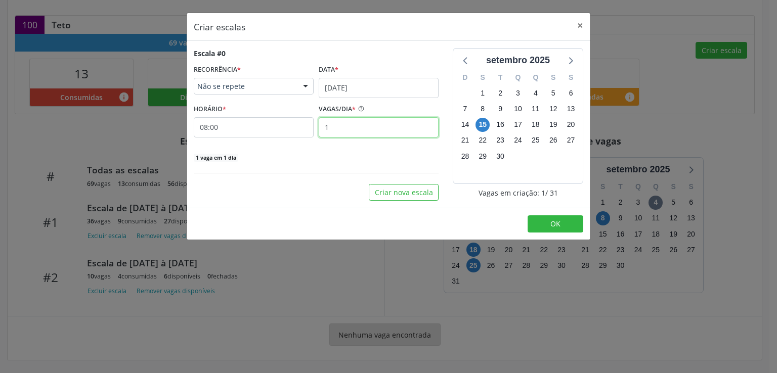
click at [341, 128] on input "1" at bounding box center [379, 127] width 120 height 20
type input "5"
click at [311, 170] on div "Escala #0 RECORRÊNCIA * Não se repete Não se repete Diário/Semanal Mensal Nenhu…" at bounding box center [316, 124] width 259 height 153
click at [382, 196] on button "Criar nova escala" at bounding box center [404, 192] width 70 height 17
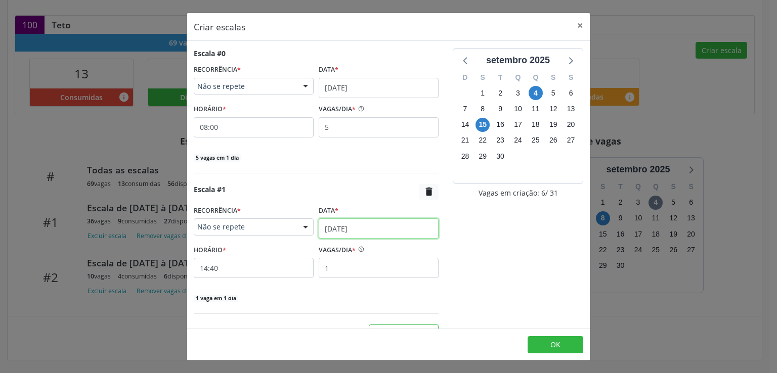
click at [348, 229] on input "[DATE]" at bounding box center [379, 228] width 120 height 20
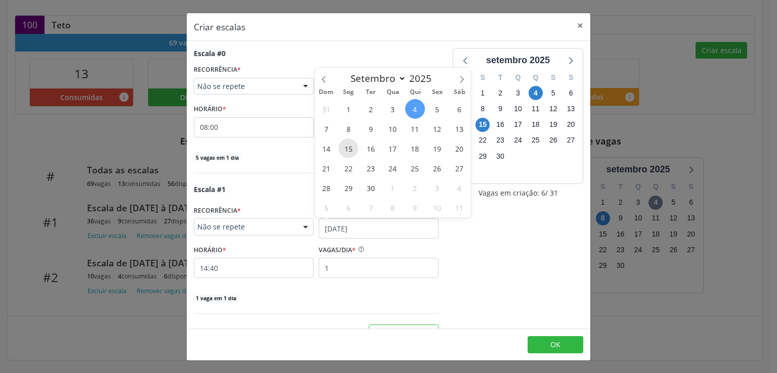
click at [352, 155] on span "15" at bounding box center [348, 149] width 20 height 20
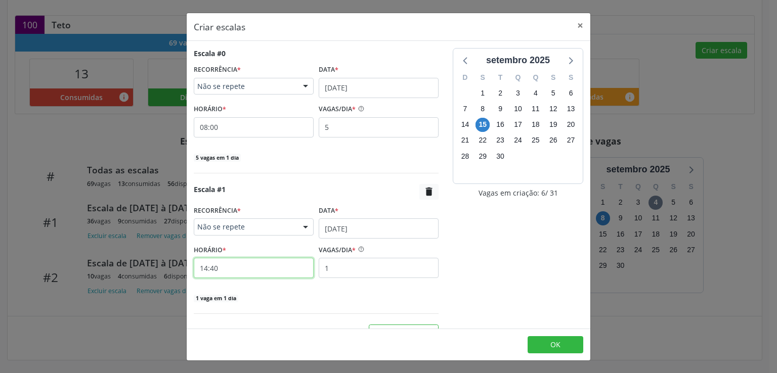
click at [246, 266] on input "14:40" at bounding box center [254, 268] width 120 height 20
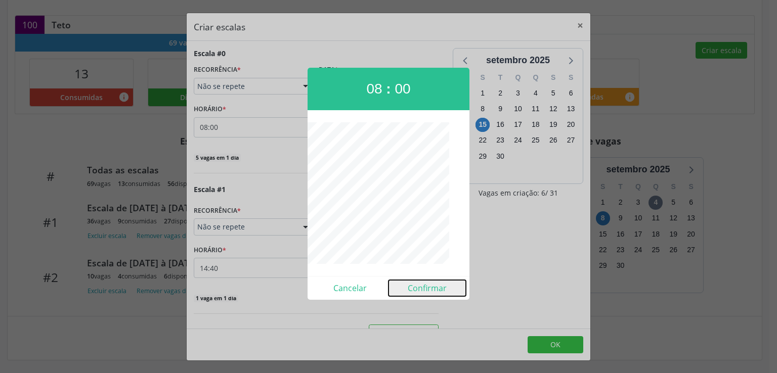
click at [449, 294] on button "Confirmar" at bounding box center [426, 288] width 77 height 16
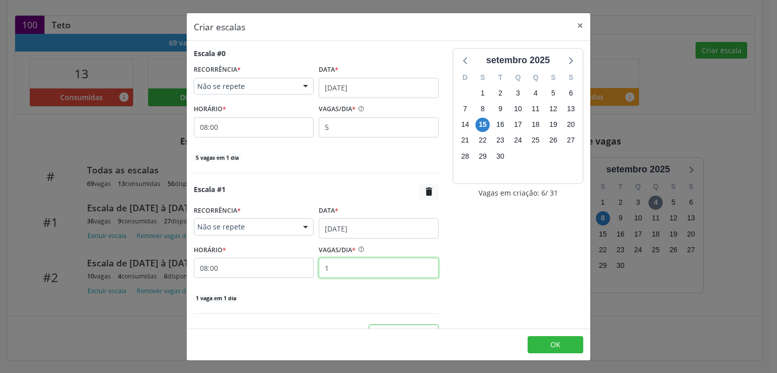
click at [337, 270] on input "1" at bounding box center [379, 268] width 120 height 20
click at [238, 271] on input "08:00" at bounding box center [254, 268] width 120 height 20
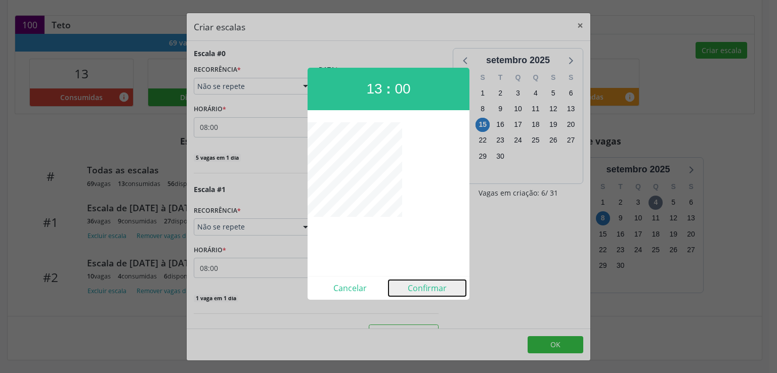
click at [425, 292] on button "Confirmar" at bounding box center [426, 288] width 77 height 16
type input "13:00"
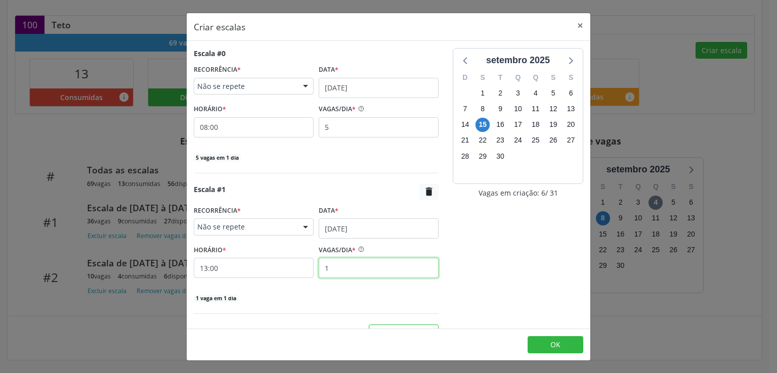
click at [334, 278] on input "1" at bounding box center [379, 268] width 120 height 20
type input "18"
click at [556, 343] on span "OK" at bounding box center [555, 345] width 10 height 10
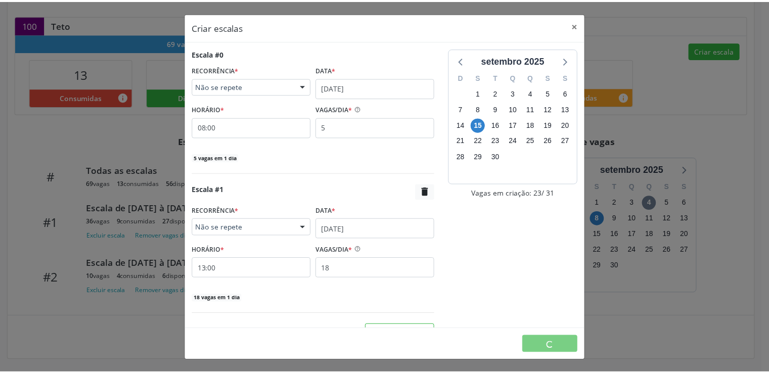
scroll to position [0, 0]
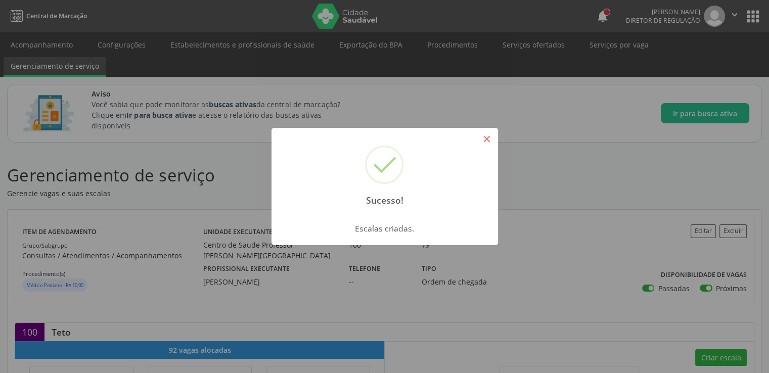
click at [487, 139] on button "×" at bounding box center [486, 138] width 17 height 17
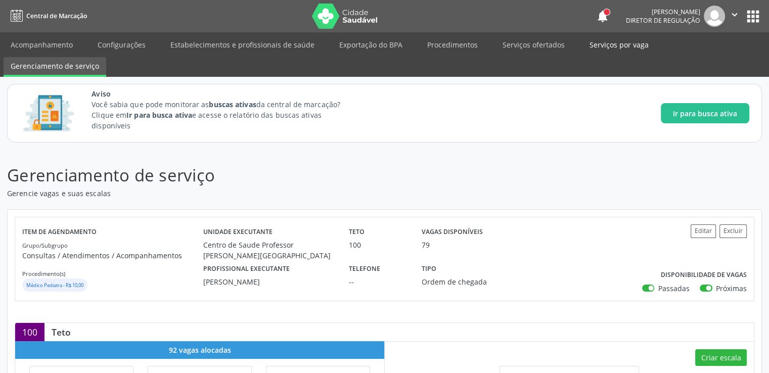
click at [607, 47] on link "Serviços por vaga" at bounding box center [618, 45] width 73 height 18
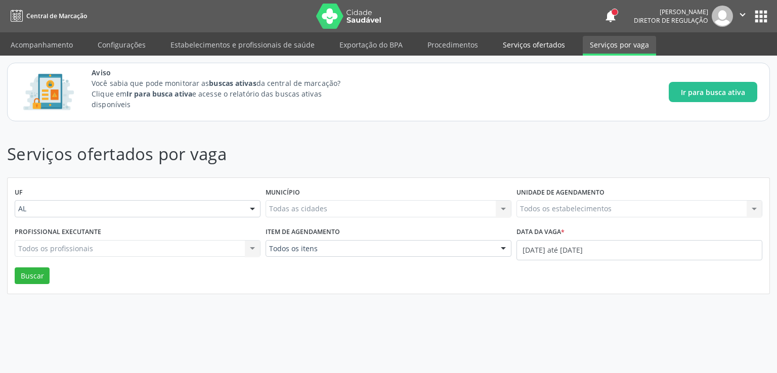
click at [523, 51] on link "Serviços ofertados" at bounding box center [533, 45] width 76 height 18
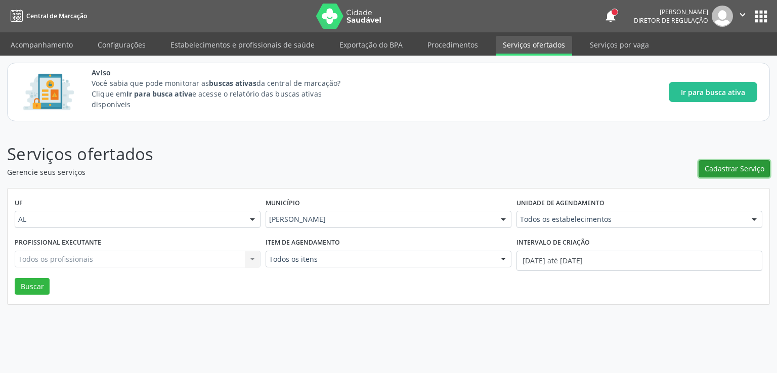
click at [751, 166] on span "Cadastrar Serviço" at bounding box center [734, 168] width 60 height 11
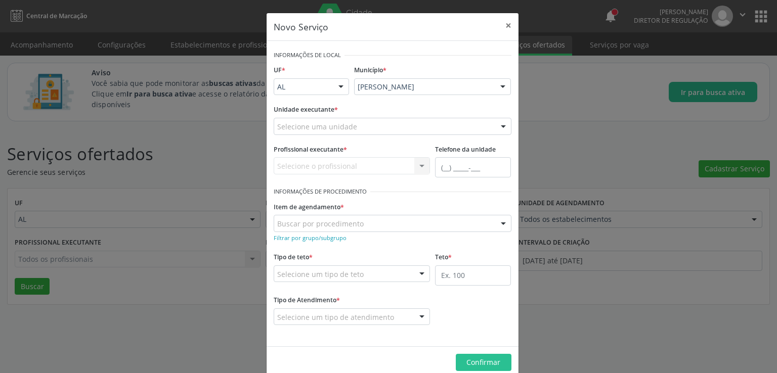
click at [380, 125] on div "Selecione uma unidade" at bounding box center [393, 126] width 238 height 17
click at [277, 125] on input "text" at bounding box center [277, 131] width 0 height 20
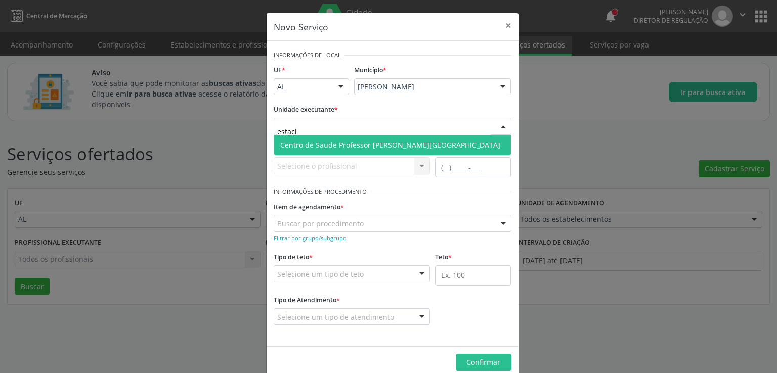
type input "estacio"
click at [384, 140] on span "Centro de Saude Professor [PERSON_NAME][GEOGRAPHIC_DATA]" at bounding box center [390, 145] width 220 height 10
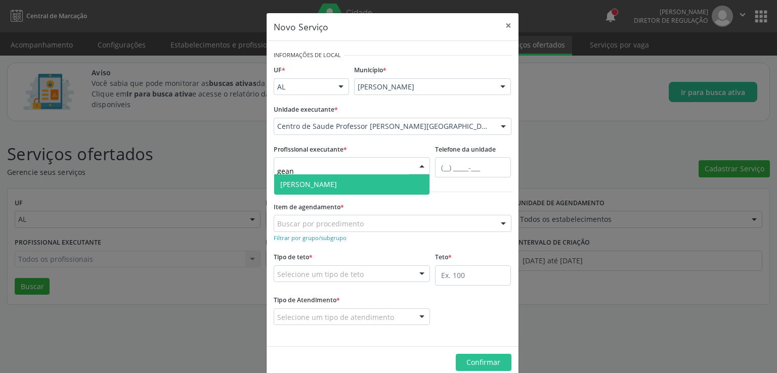
type input "geane"
click at [337, 185] on span "[PERSON_NAME]" at bounding box center [308, 184] width 57 height 10
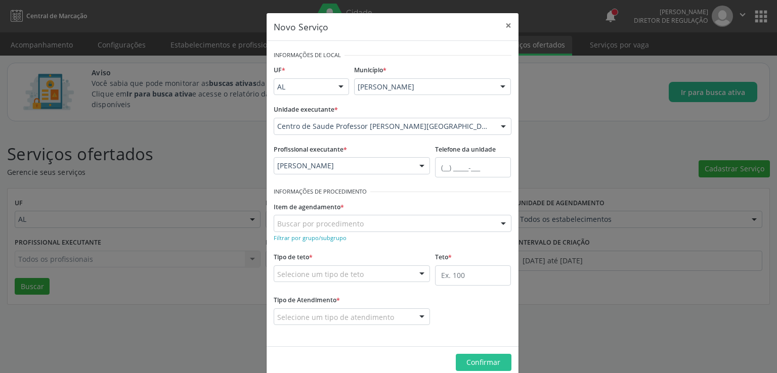
click at [369, 223] on div "Buscar por procedimento" at bounding box center [393, 223] width 238 height 17
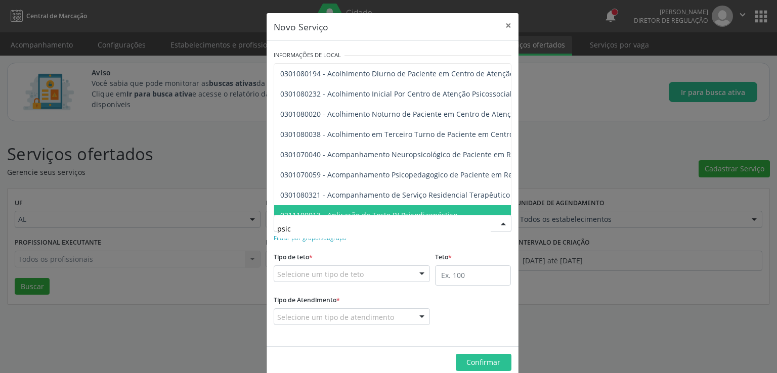
type input "psicó"
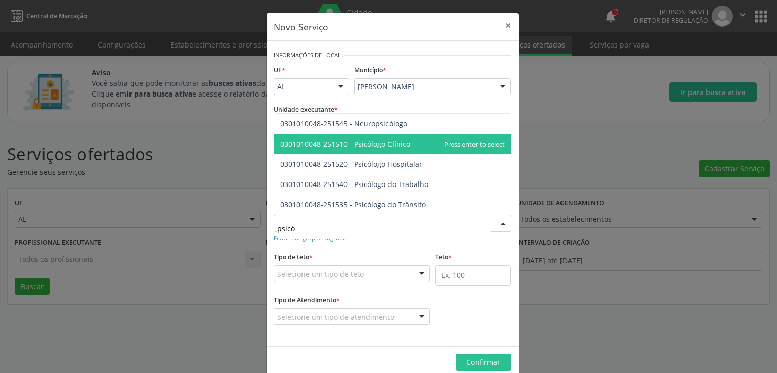
click at [430, 146] on span "0301010048-251510 - Psicólogo Clínico" at bounding box center [392, 144] width 237 height 20
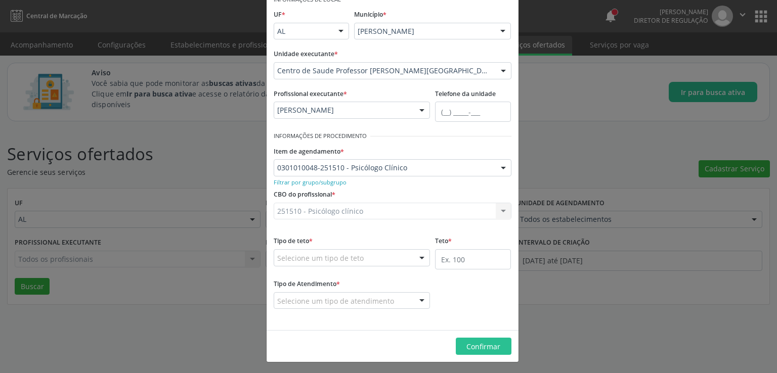
scroll to position [57, 0]
click at [391, 258] on div "Selecione um tipo de teto" at bounding box center [352, 256] width 157 height 17
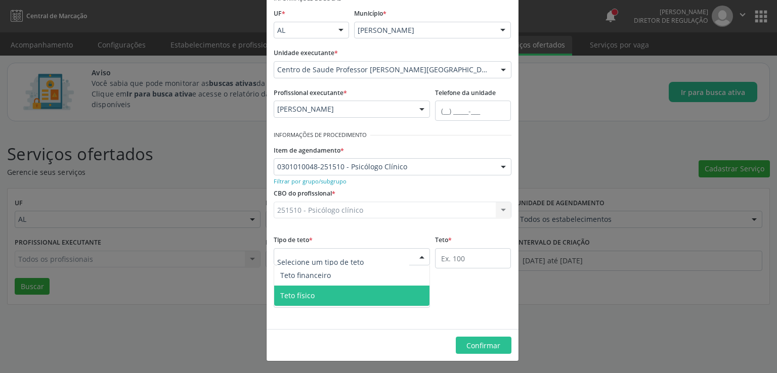
drag, startPoint x: 322, startPoint y: 298, endPoint x: 479, endPoint y: 261, distance: 160.9
click at [322, 298] on span "Teto físico" at bounding box center [352, 296] width 156 height 20
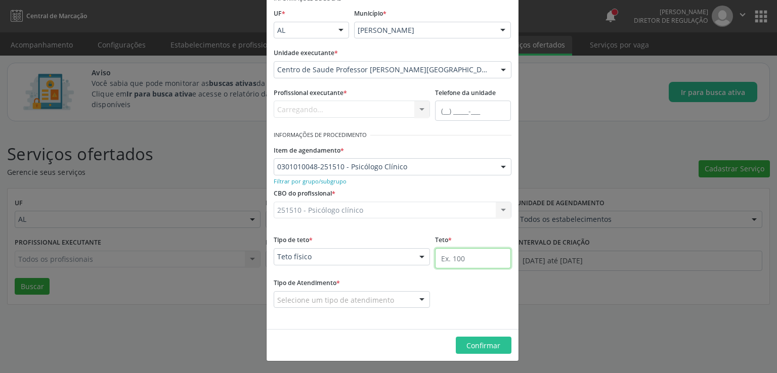
click at [487, 258] on input "text" at bounding box center [473, 258] width 76 height 20
type input "4"
click at [405, 297] on div "Selecione um tipo de atendimento" at bounding box center [352, 299] width 157 height 17
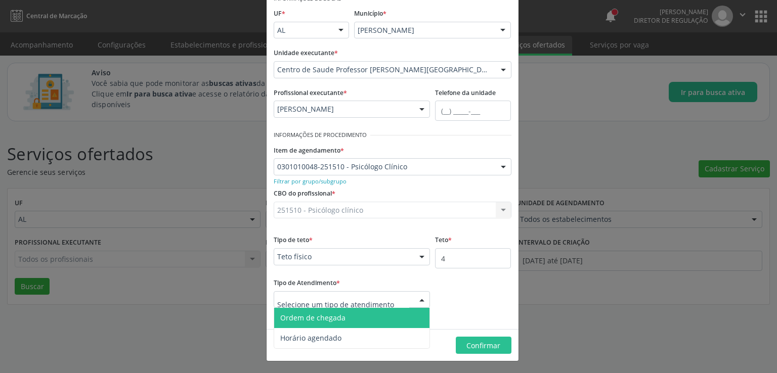
click at [327, 318] on span "Ordem de chegada" at bounding box center [312, 318] width 65 height 10
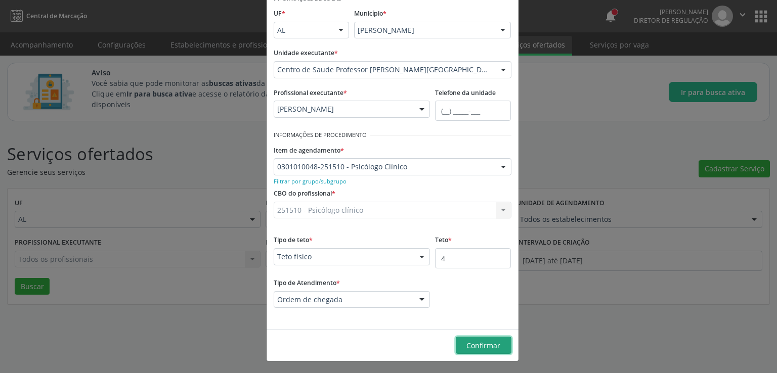
click at [482, 342] on span "Confirmar" at bounding box center [483, 346] width 34 height 10
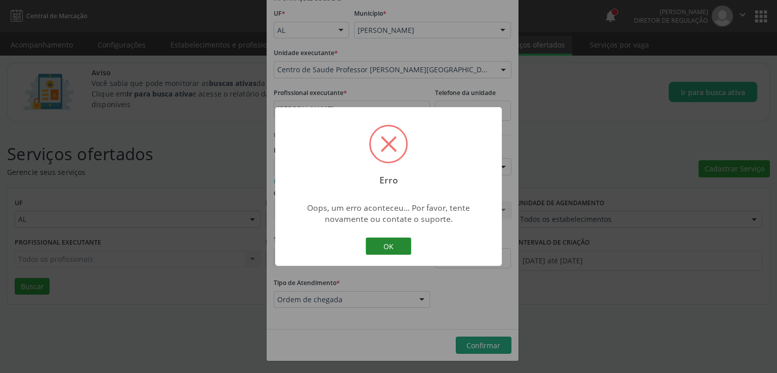
click at [396, 240] on button "OK" at bounding box center [389, 246] width 46 height 17
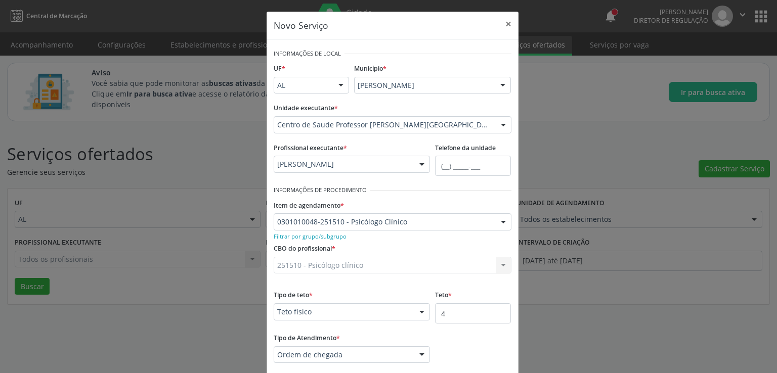
scroll to position [0, 0]
click at [506, 26] on button "×" at bounding box center [508, 25] width 20 height 25
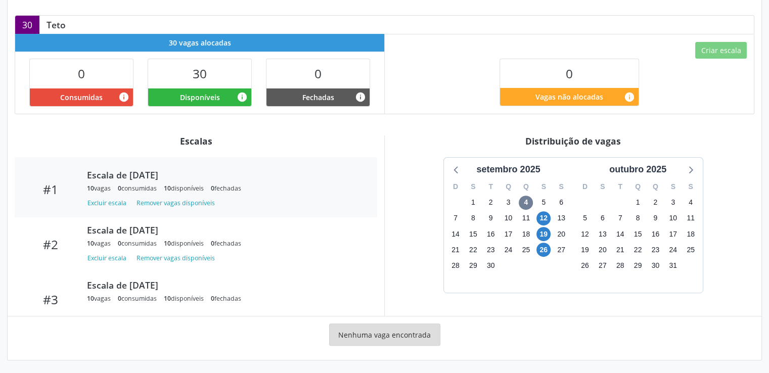
scroll to position [51, 0]
